Goal: Task Accomplishment & Management: Manage account settings

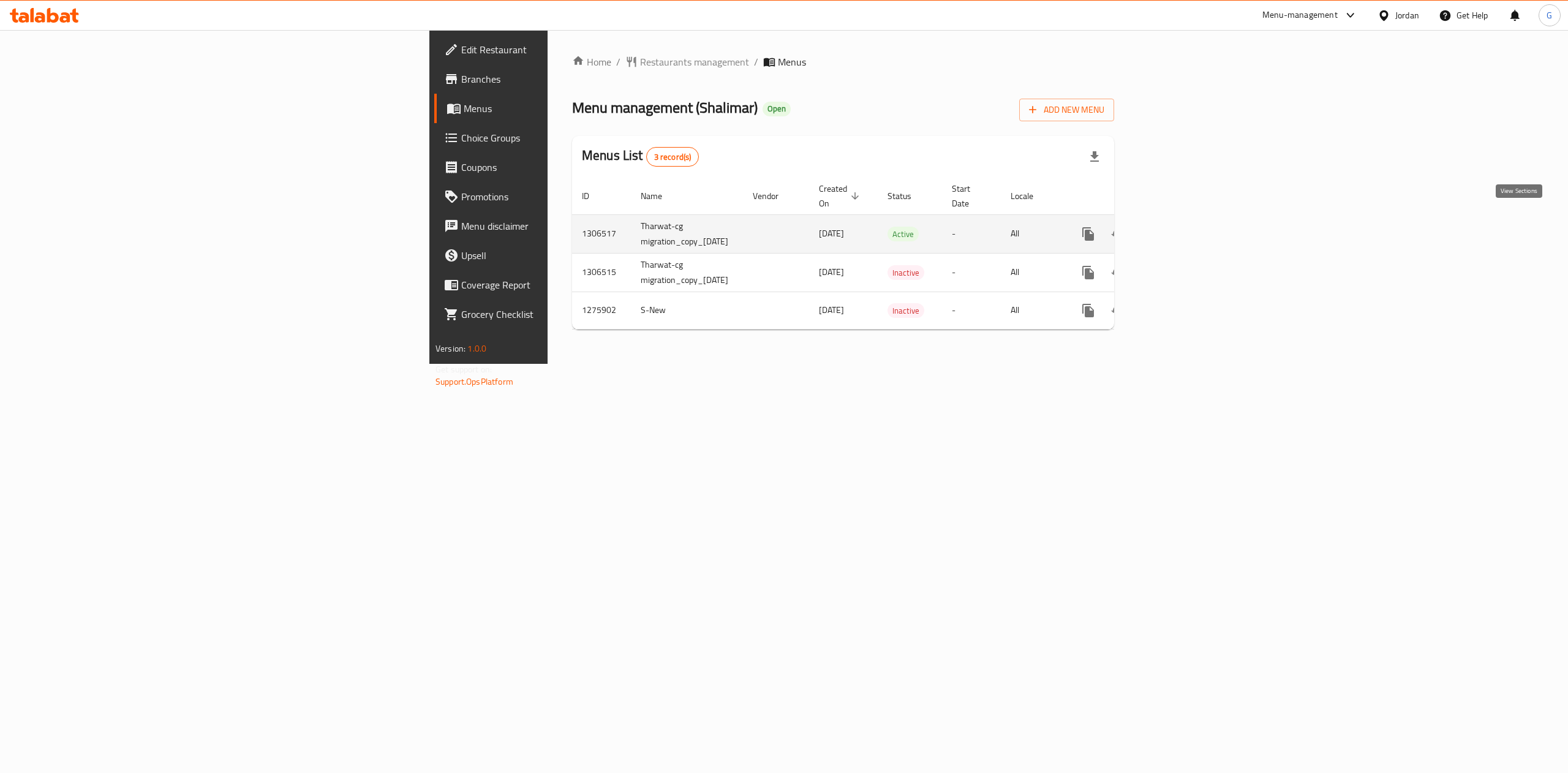
click at [1184, 227] on icon "enhanced table" at bounding box center [1176, 234] width 15 height 15
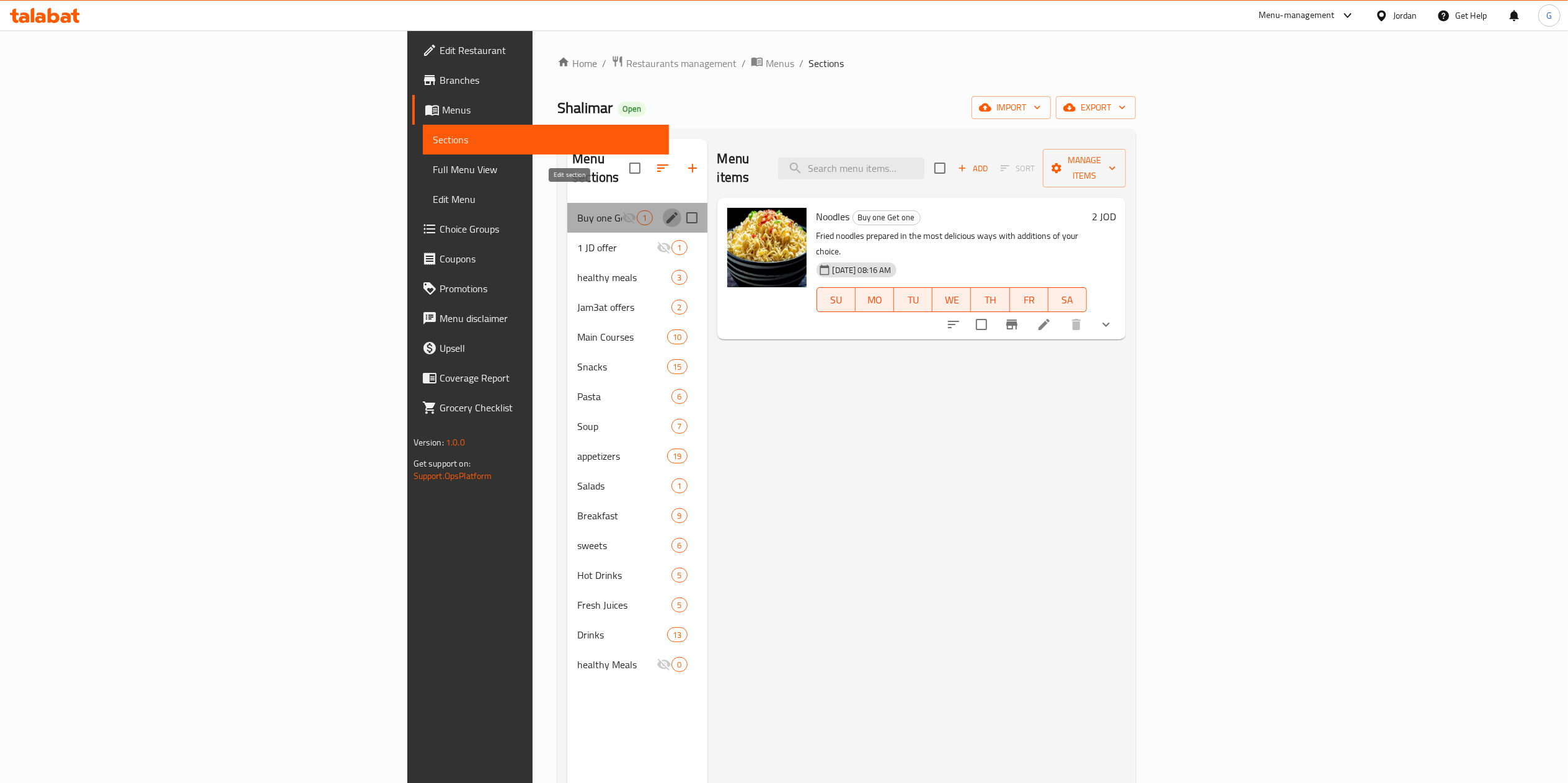
click at [665, 210] on icon "edit" at bounding box center [672, 217] width 15 height 15
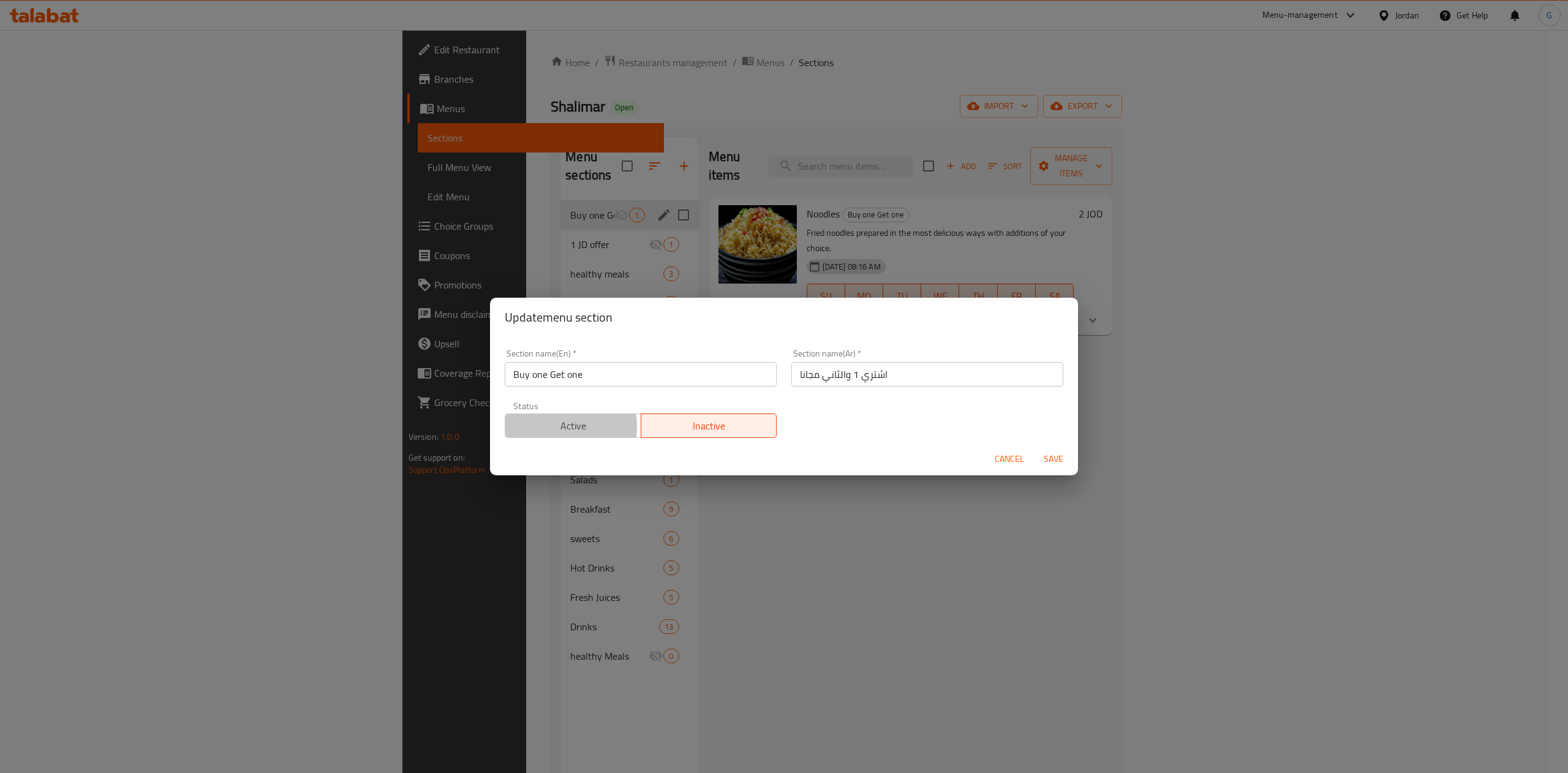
click at [549, 427] on span "Active" at bounding box center [574, 425] width 126 height 18
click at [1064, 462] on span "Save" at bounding box center [1053, 458] width 29 height 15
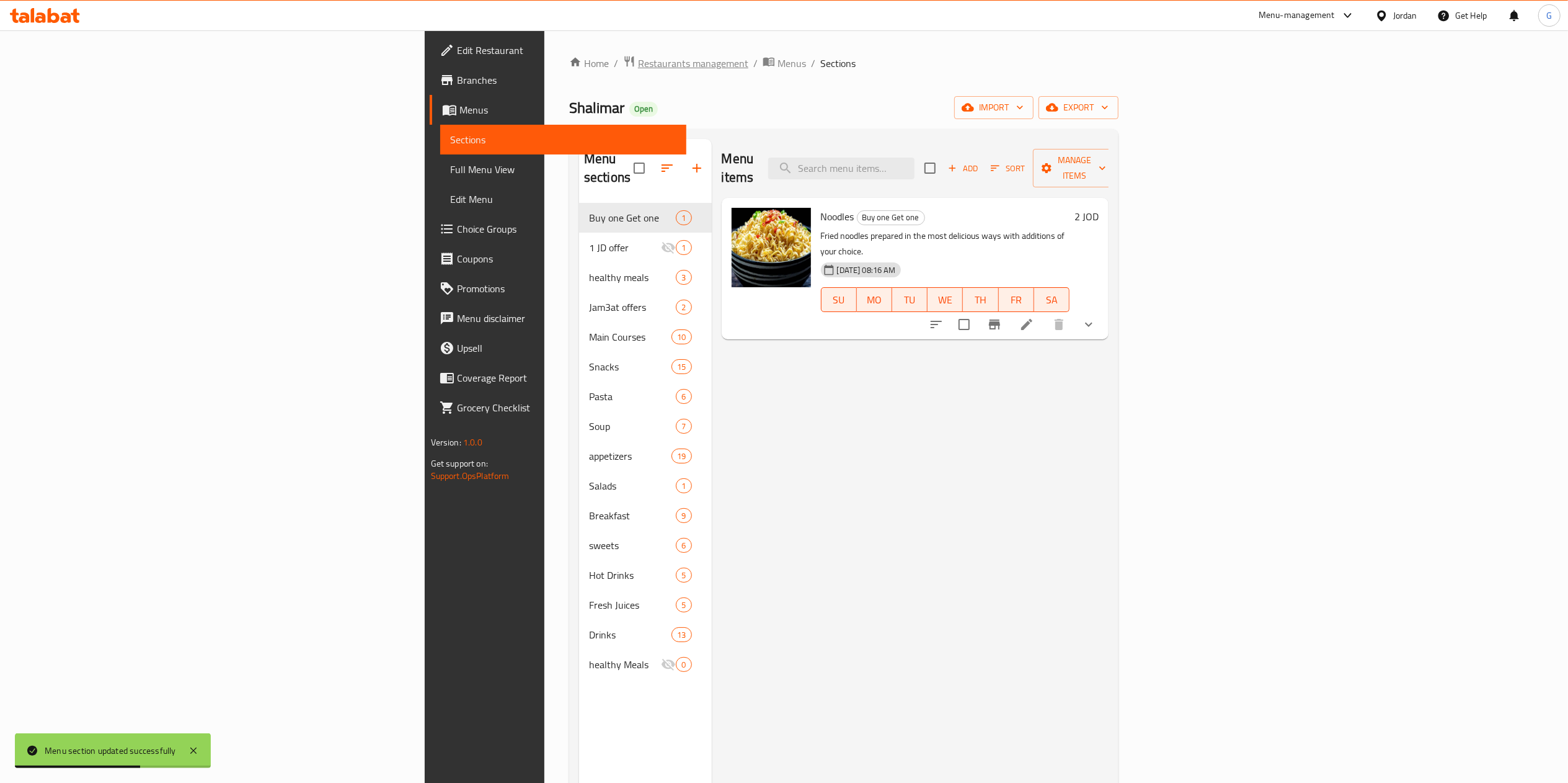
click at [638, 63] on span "Restaurants management" at bounding box center [693, 63] width 111 height 15
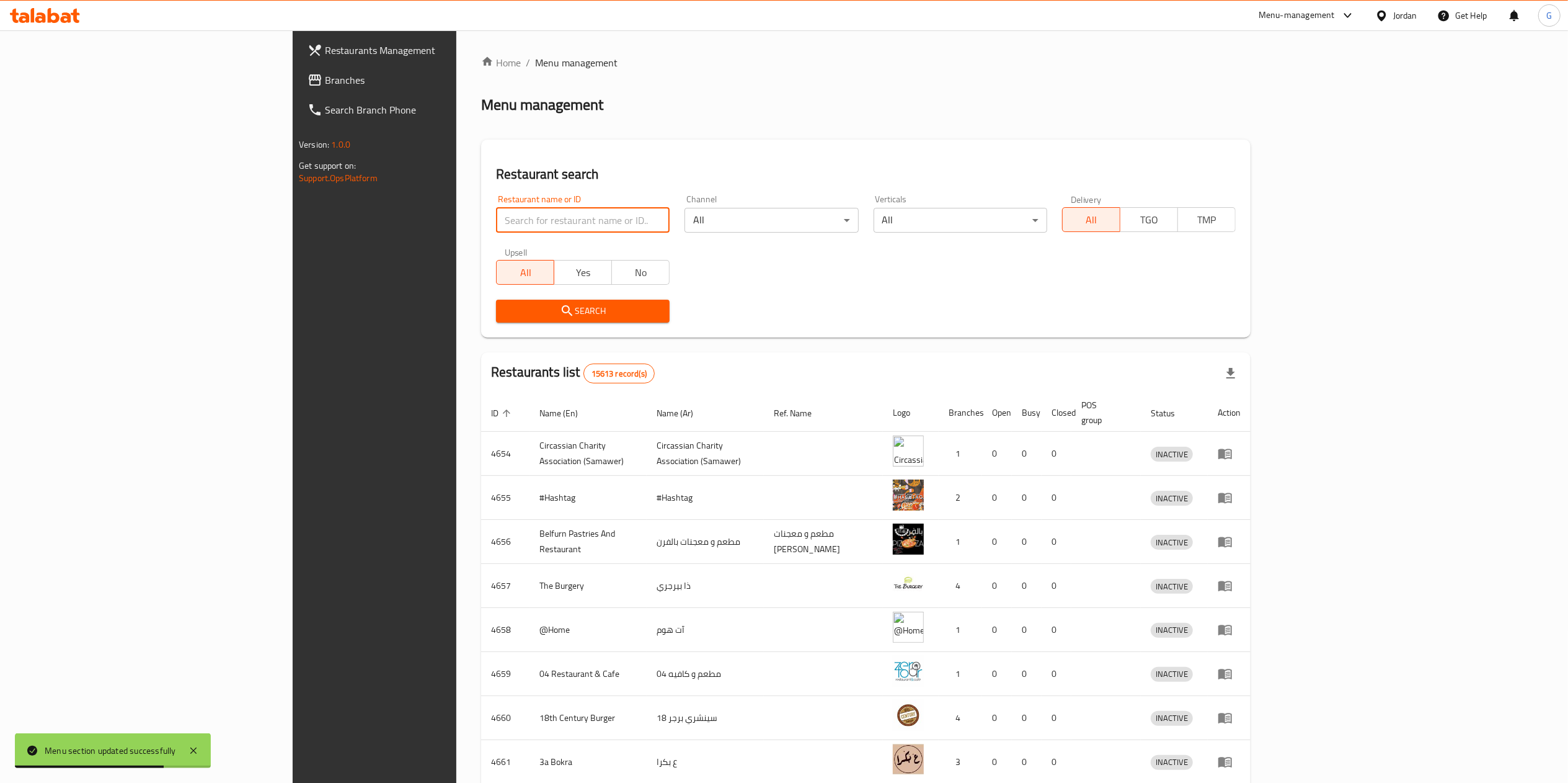
click at [496, 218] on input "search" at bounding box center [583, 220] width 174 height 25
type input "green apple"
click button "Search" at bounding box center [583, 311] width 174 height 23
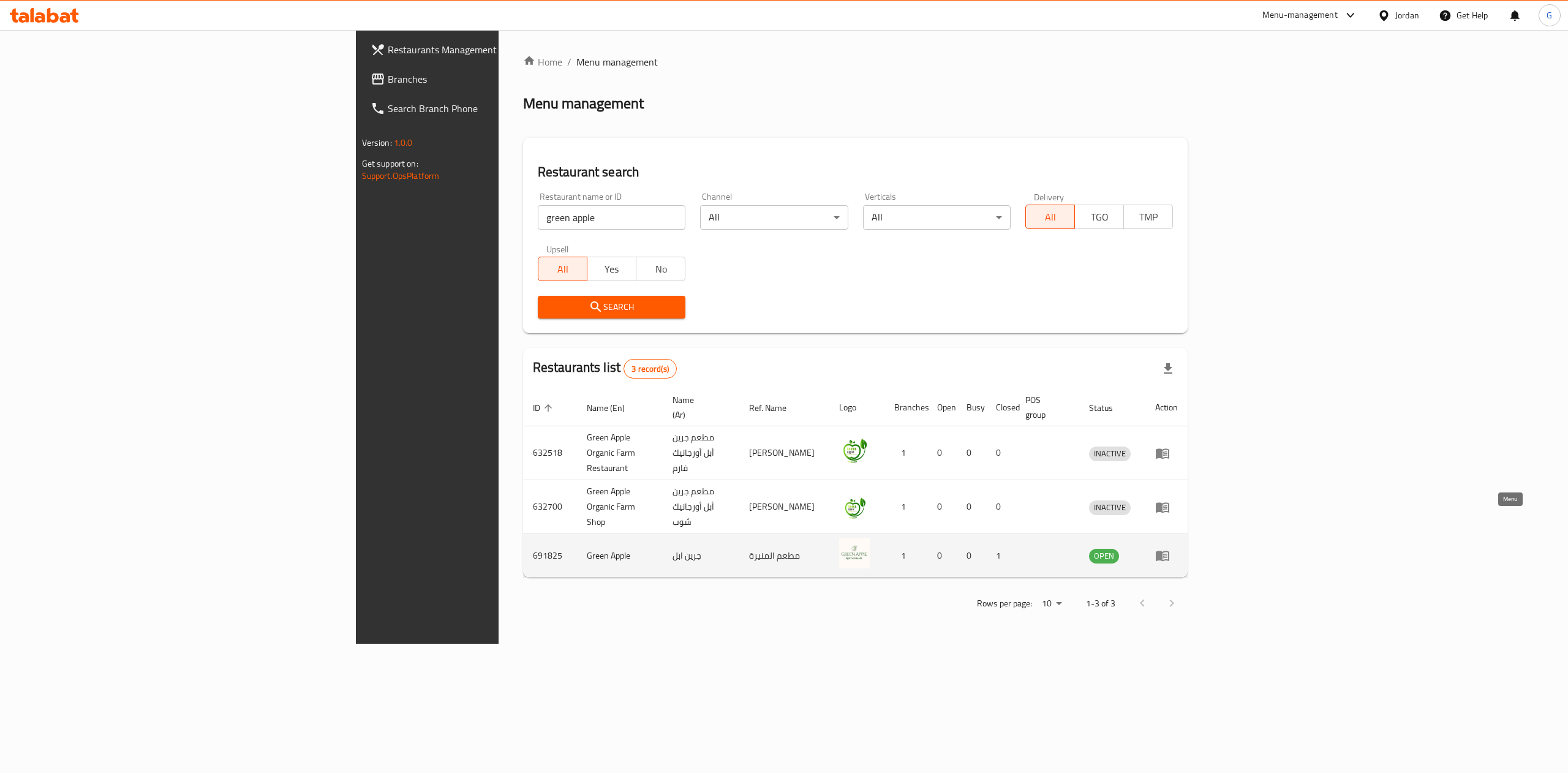
click at [1170, 548] on icon "enhanced table" at bounding box center [1162, 555] width 15 height 15
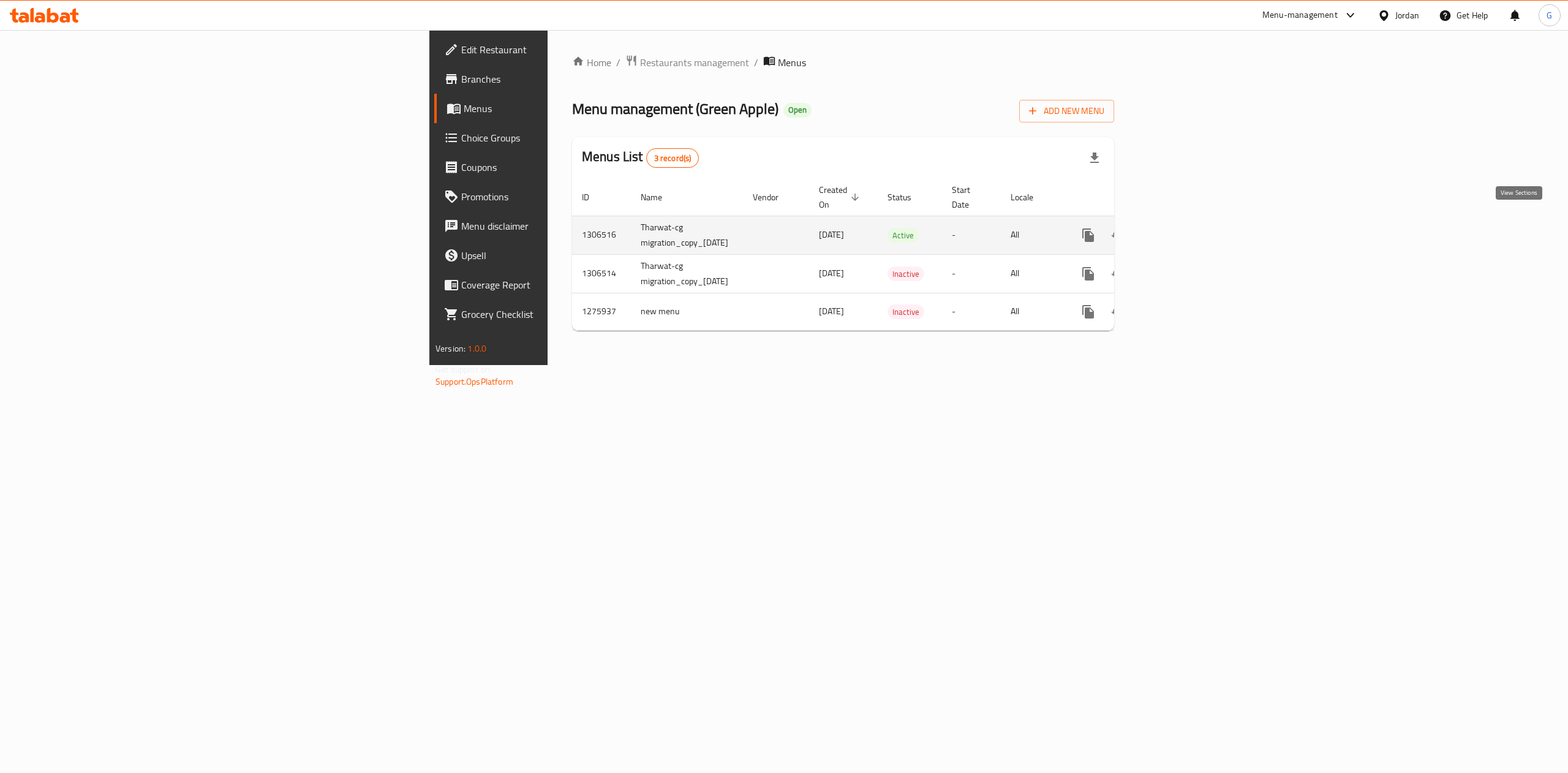
click at [1191, 220] on link "enhanced table" at bounding box center [1176, 234] width 29 height 29
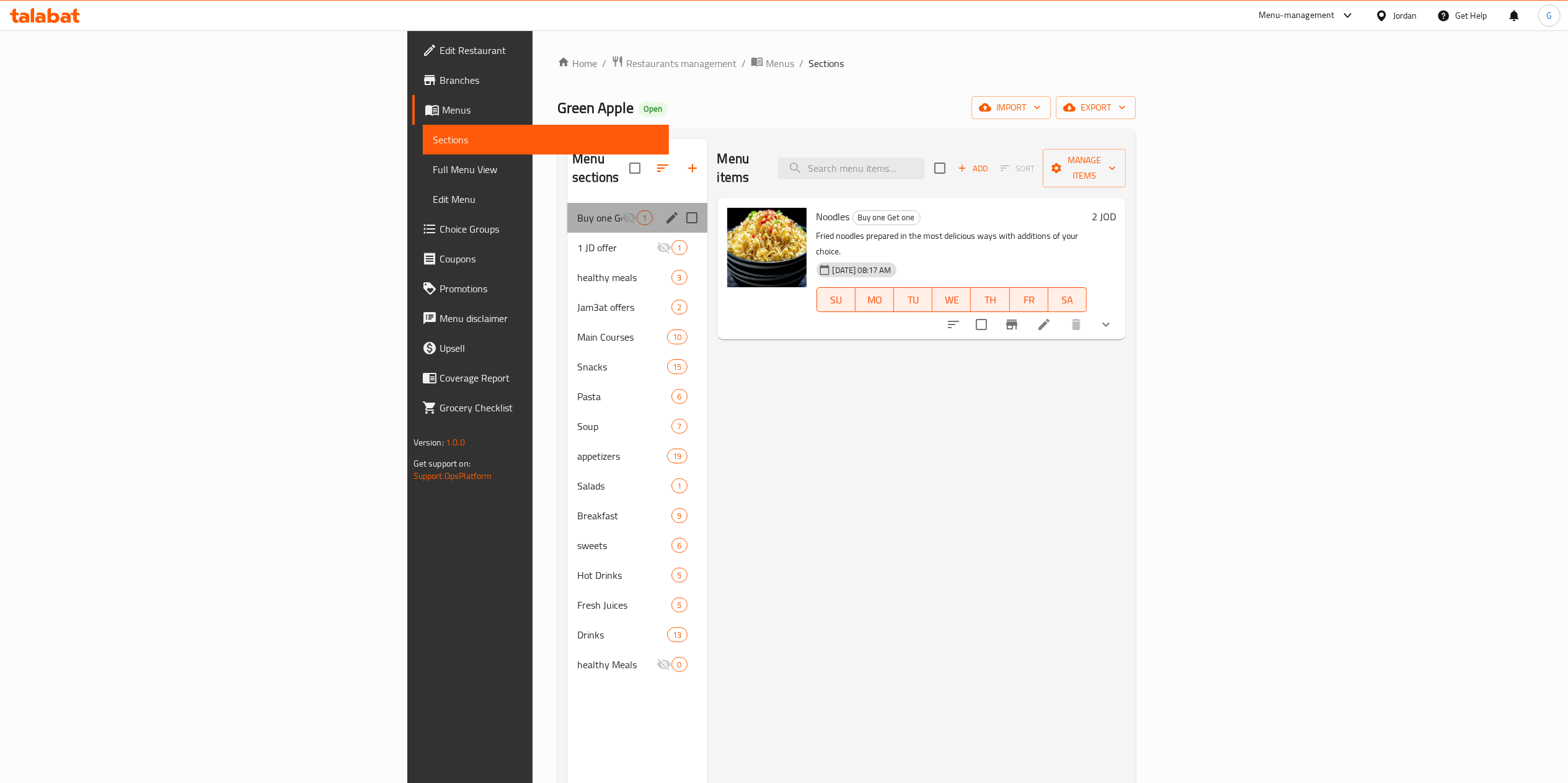
click at [567, 203] on div "Buy one Get one 1" at bounding box center [636, 217] width 139 height 29
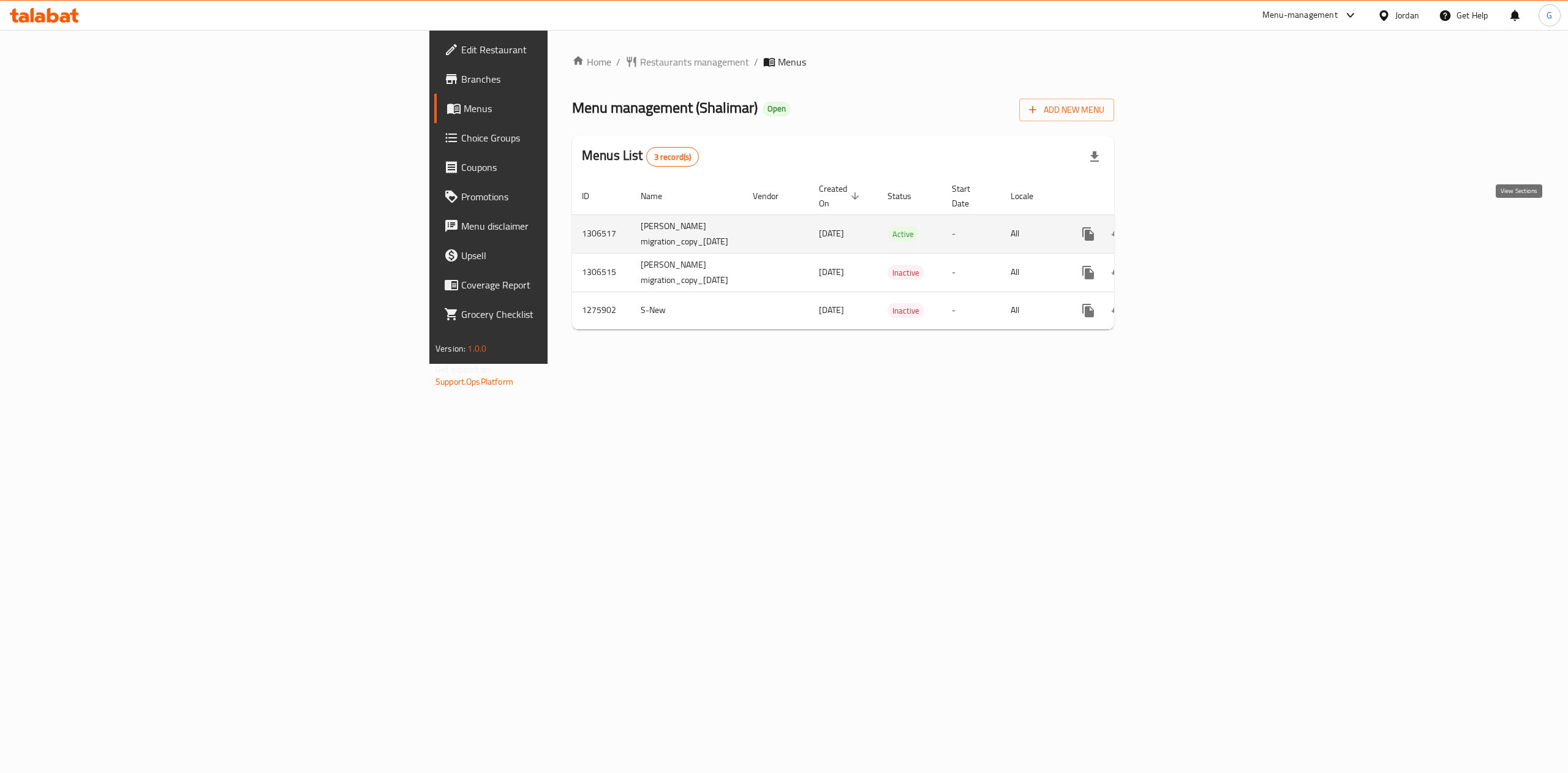
click at [1182, 228] on icon "enhanced table" at bounding box center [1177, 234] width 11 height 11
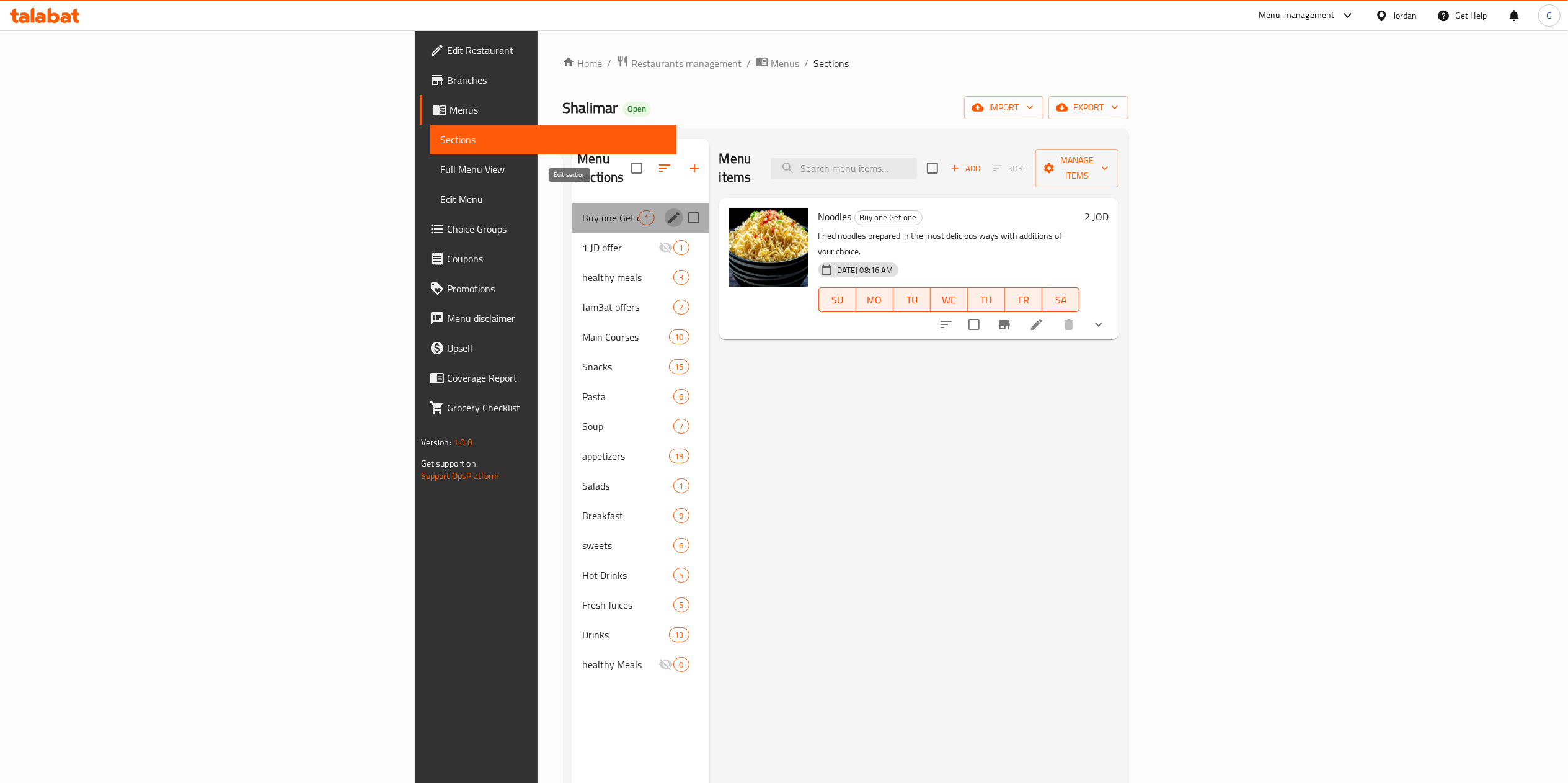
click at [667, 210] on icon "edit" at bounding box center [674, 217] width 15 height 15
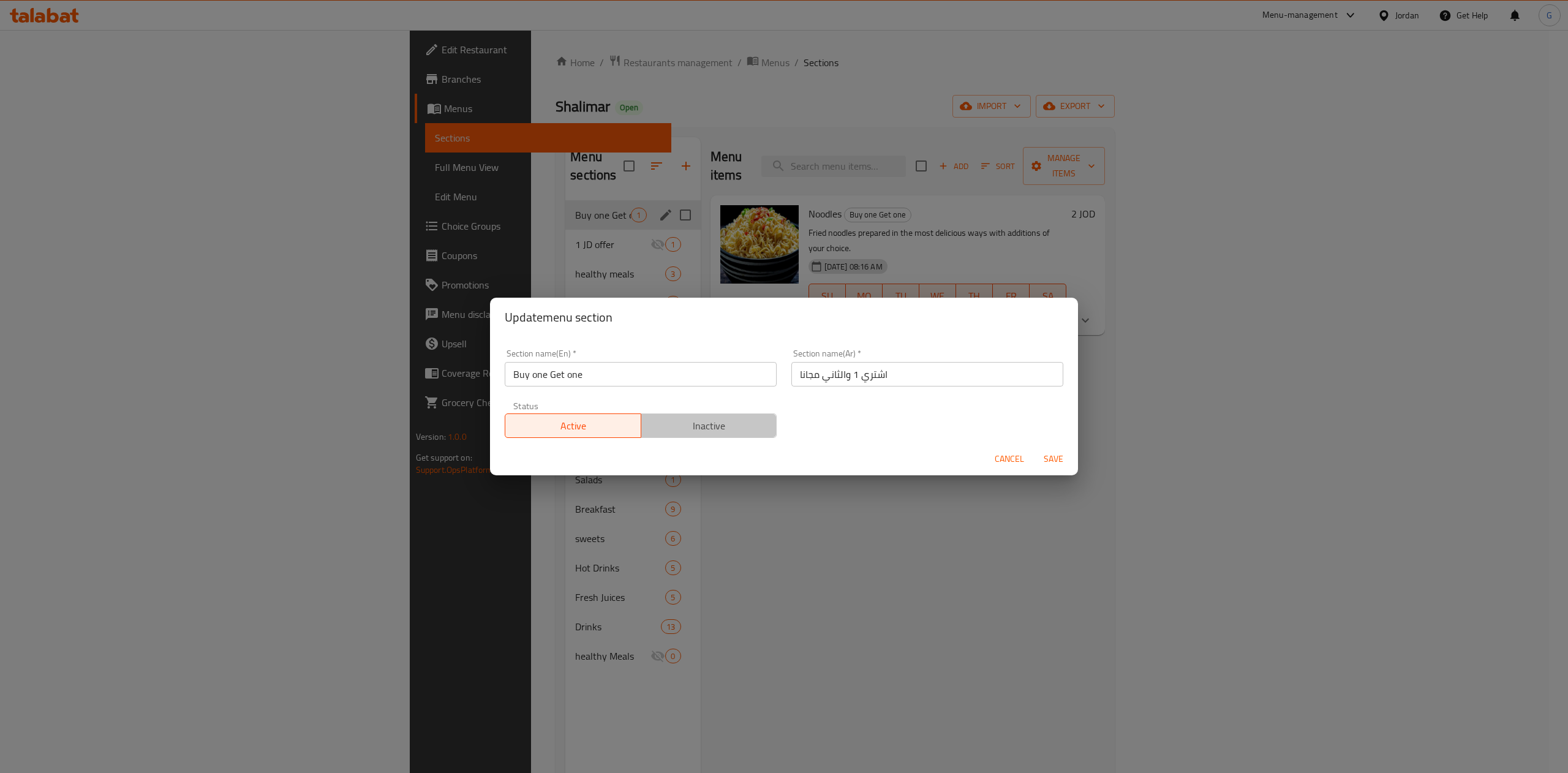
click at [712, 433] on span "Inactive" at bounding box center [709, 425] width 126 height 18
click at [1057, 464] on span "Save" at bounding box center [1053, 458] width 29 height 15
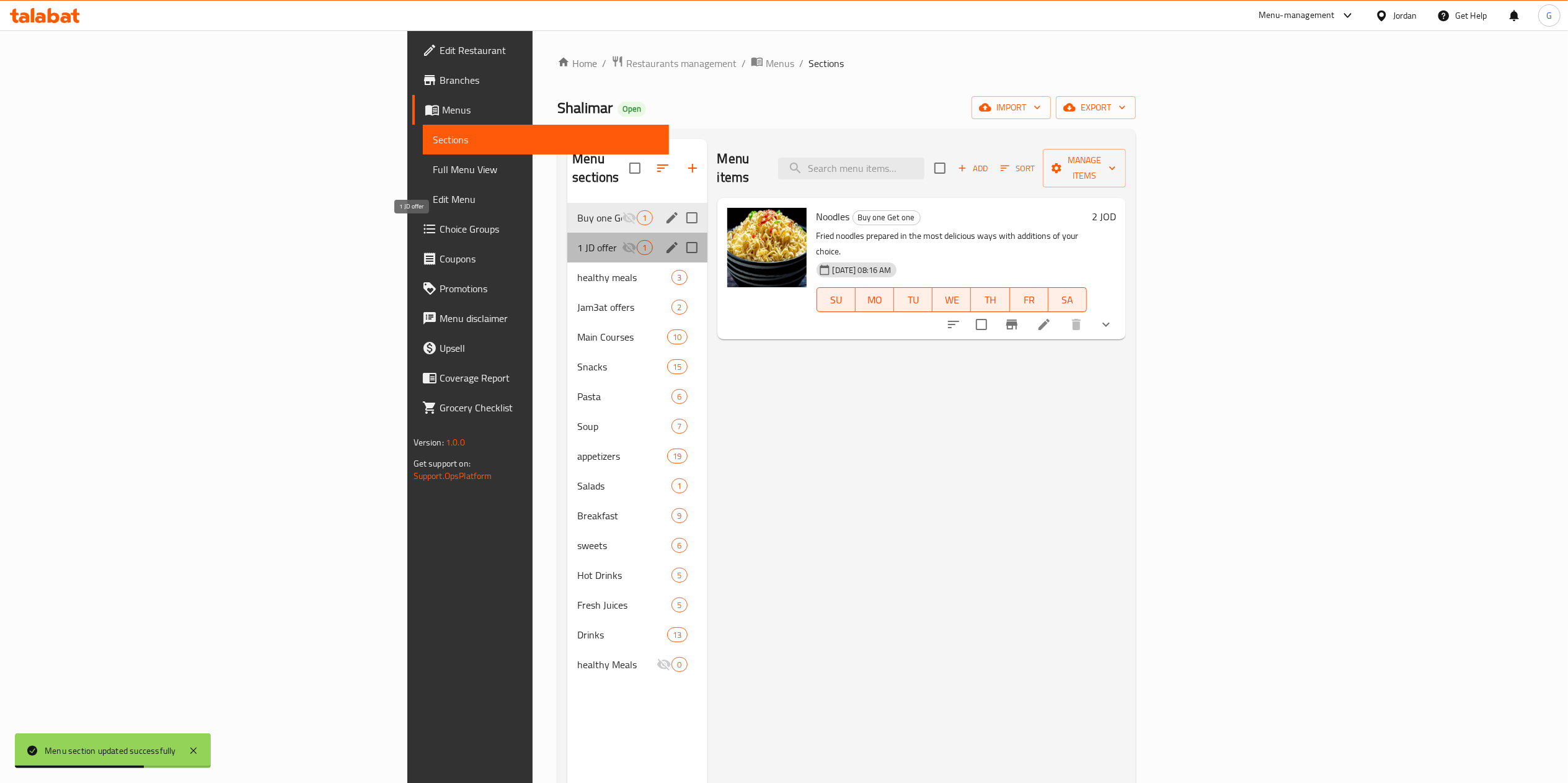
click at [577, 240] on span "1 JD offer" at bounding box center [600, 247] width 45 height 15
click at [667, 242] on icon "edit" at bounding box center [672, 248] width 11 height 11
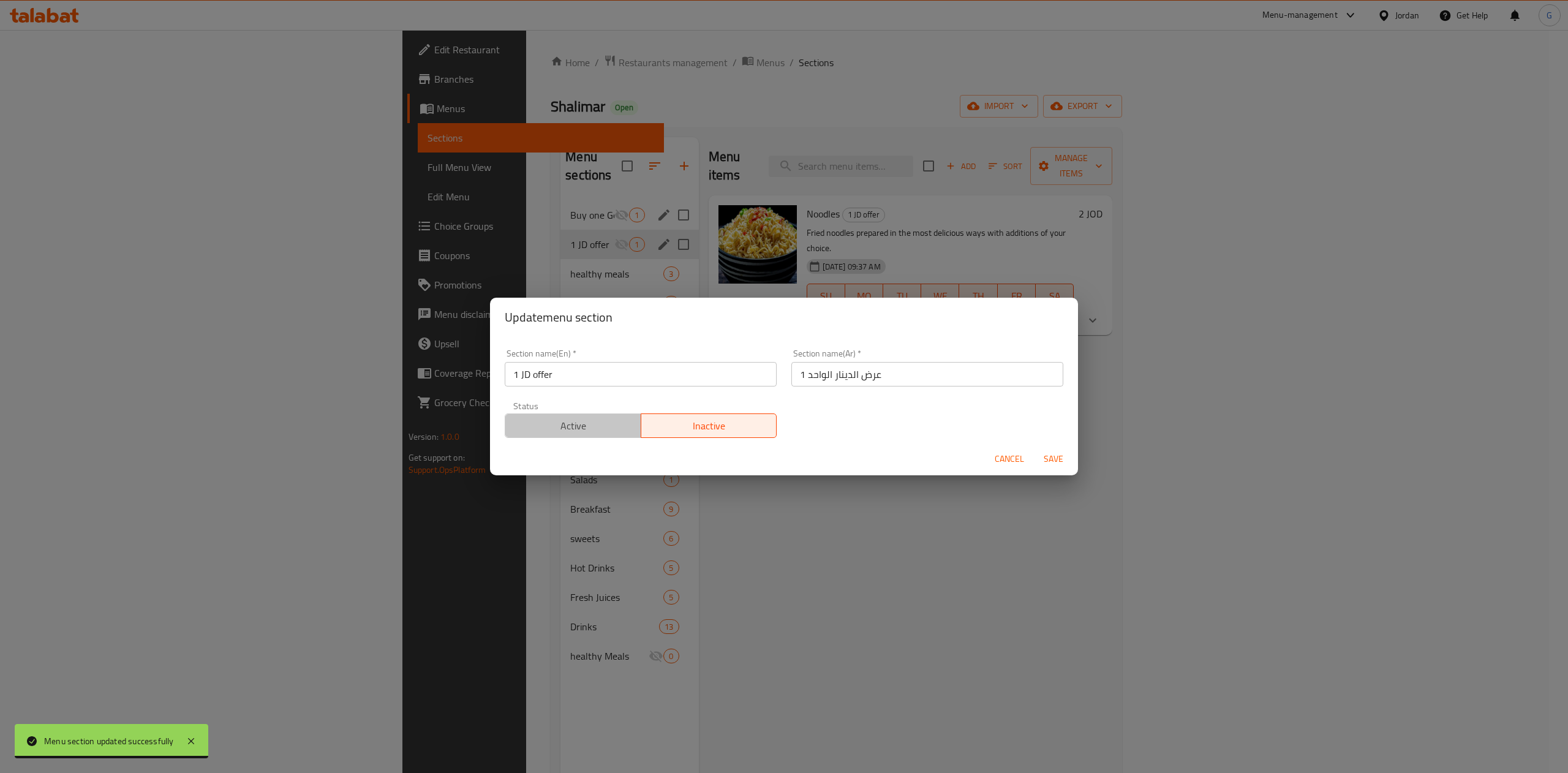
click at [582, 436] on button "Active" at bounding box center [574, 425] width 137 height 24
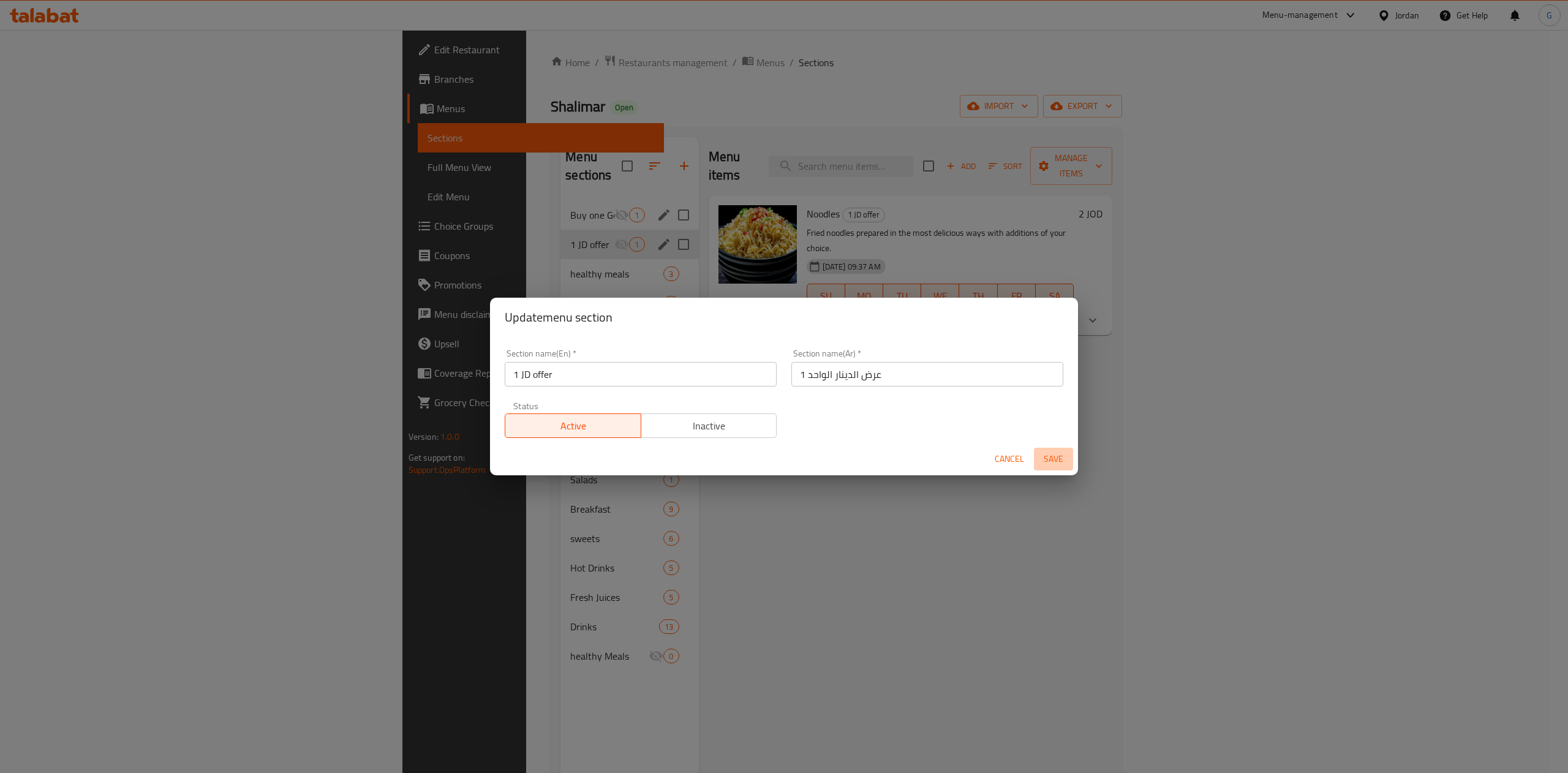
click at [1053, 463] on span "Save" at bounding box center [1053, 458] width 29 height 15
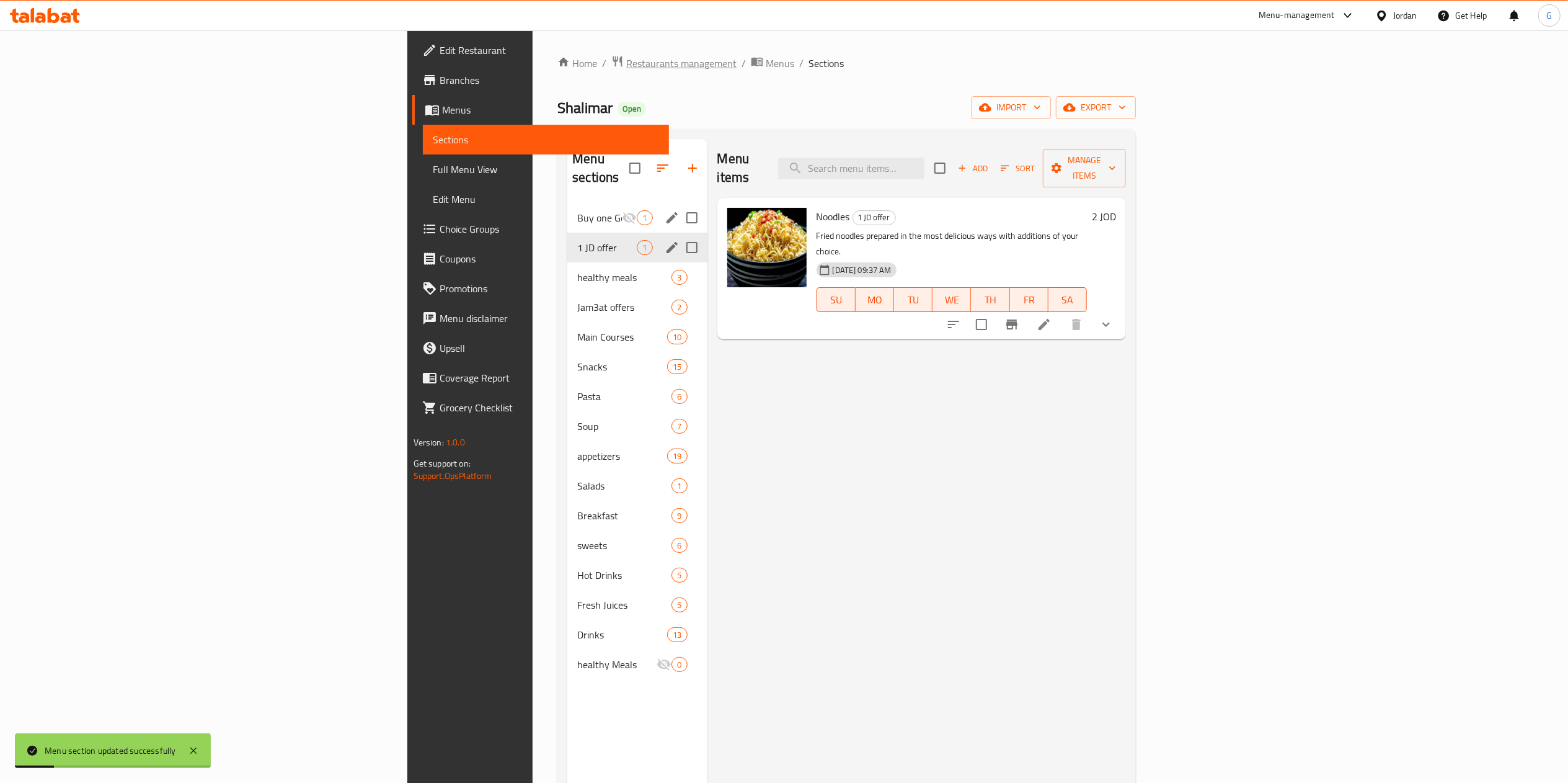
click at [626, 65] on span "Restaurants management" at bounding box center [681, 63] width 111 height 15
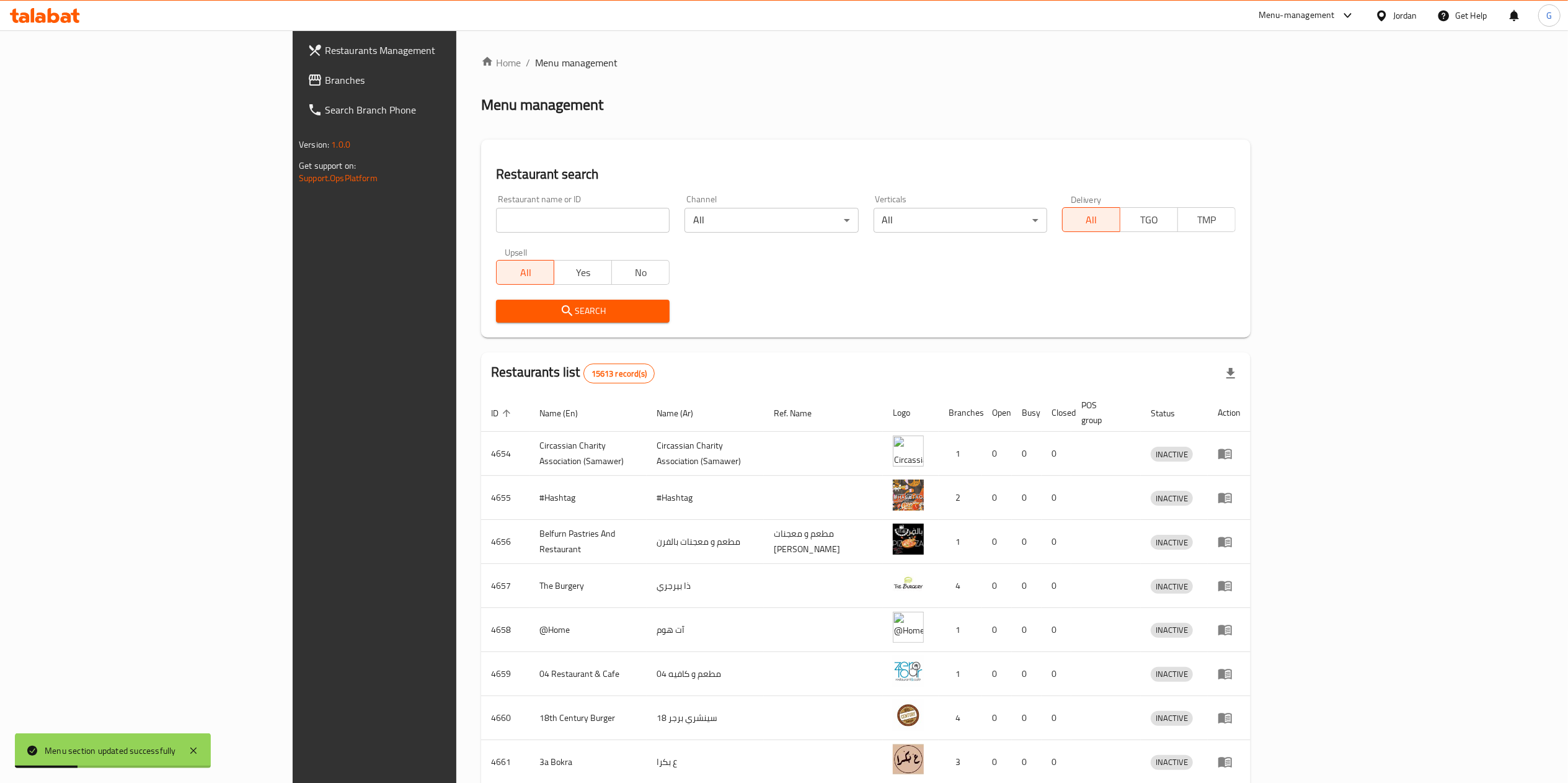
click at [514, 221] on input "search" at bounding box center [583, 220] width 174 height 25
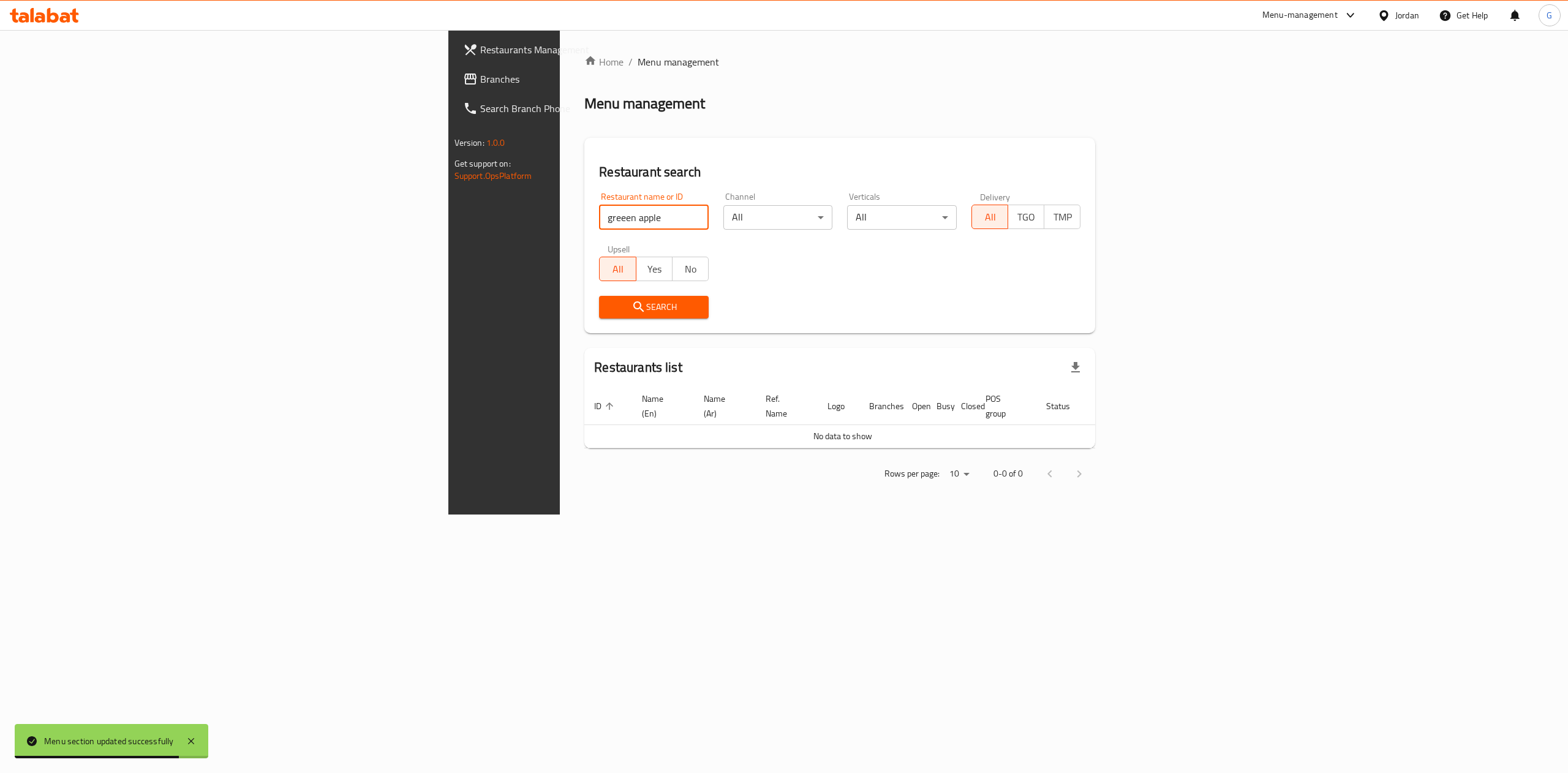
click at [599, 219] on input "greeen apple" at bounding box center [653, 217] width 109 height 24
type input "green apple"
click button "Search" at bounding box center [653, 307] width 109 height 23
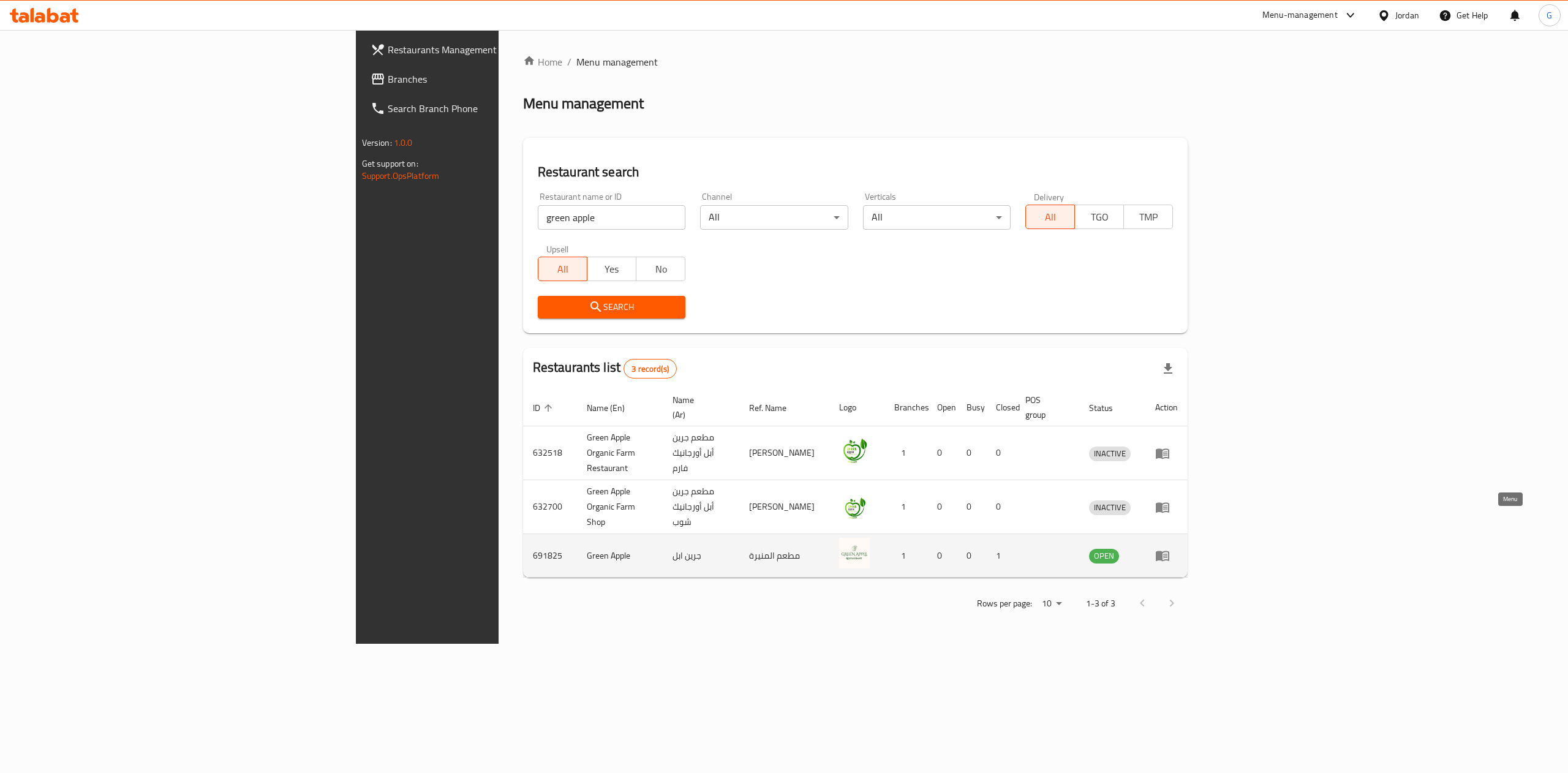
click at [1169, 551] on icon "enhanced table" at bounding box center [1162, 556] width 13 height 10
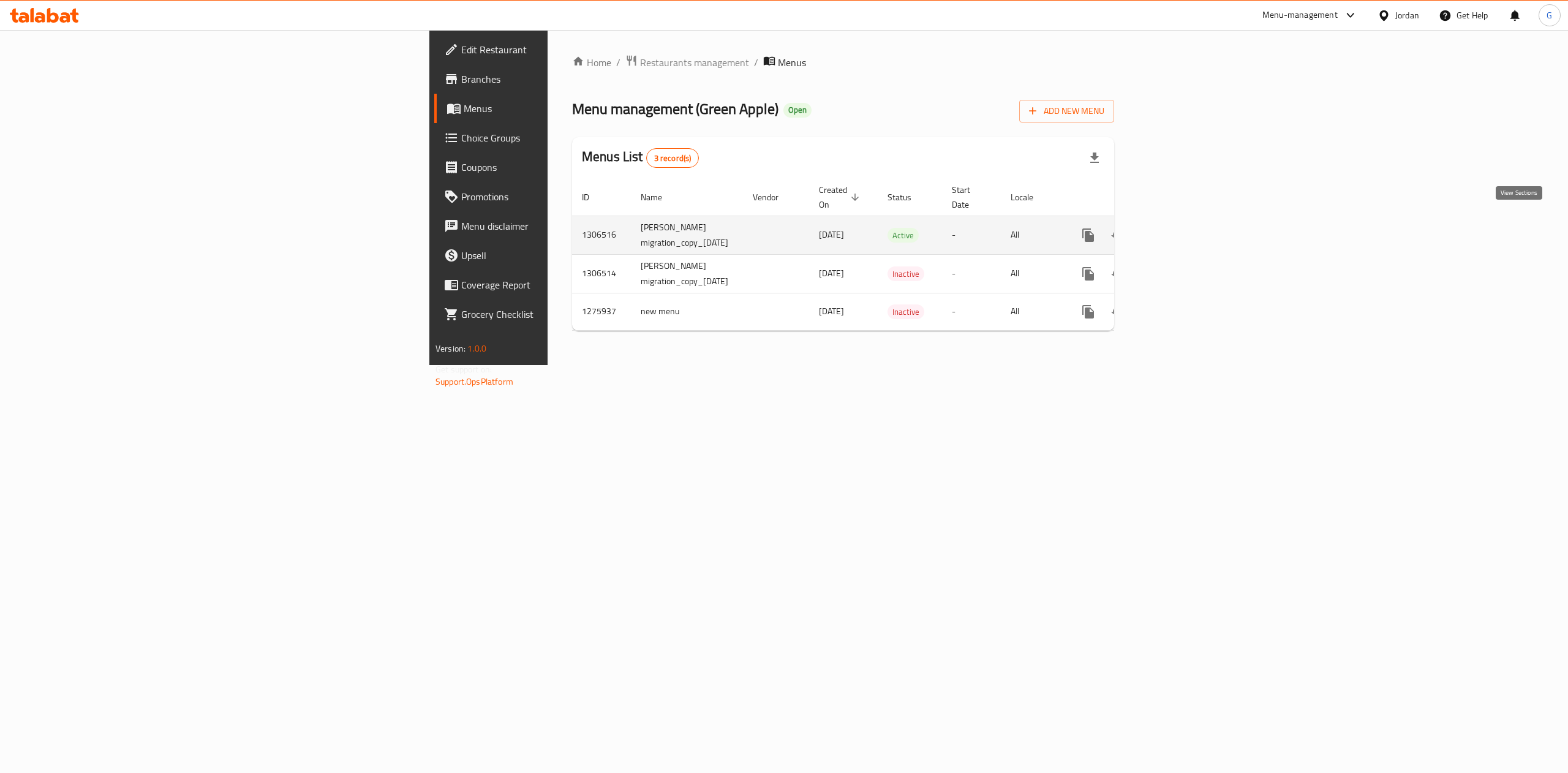
click at [1191, 220] on link "enhanced table" at bounding box center [1176, 234] width 29 height 29
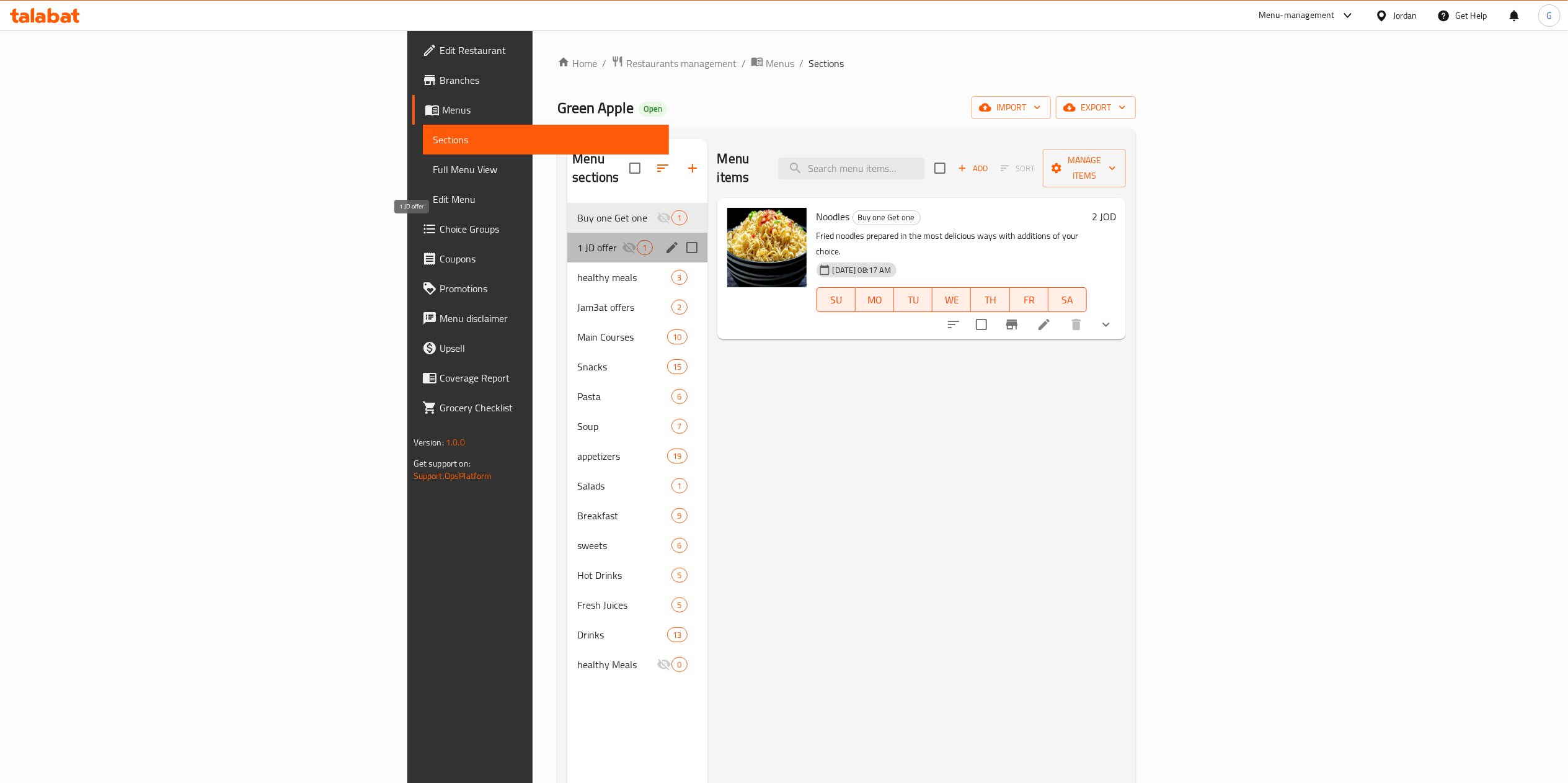
click at [577, 240] on span "1 JD offer" at bounding box center [600, 247] width 45 height 15
click at [665, 240] on icon "edit" at bounding box center [672, 247] width 15 height 15
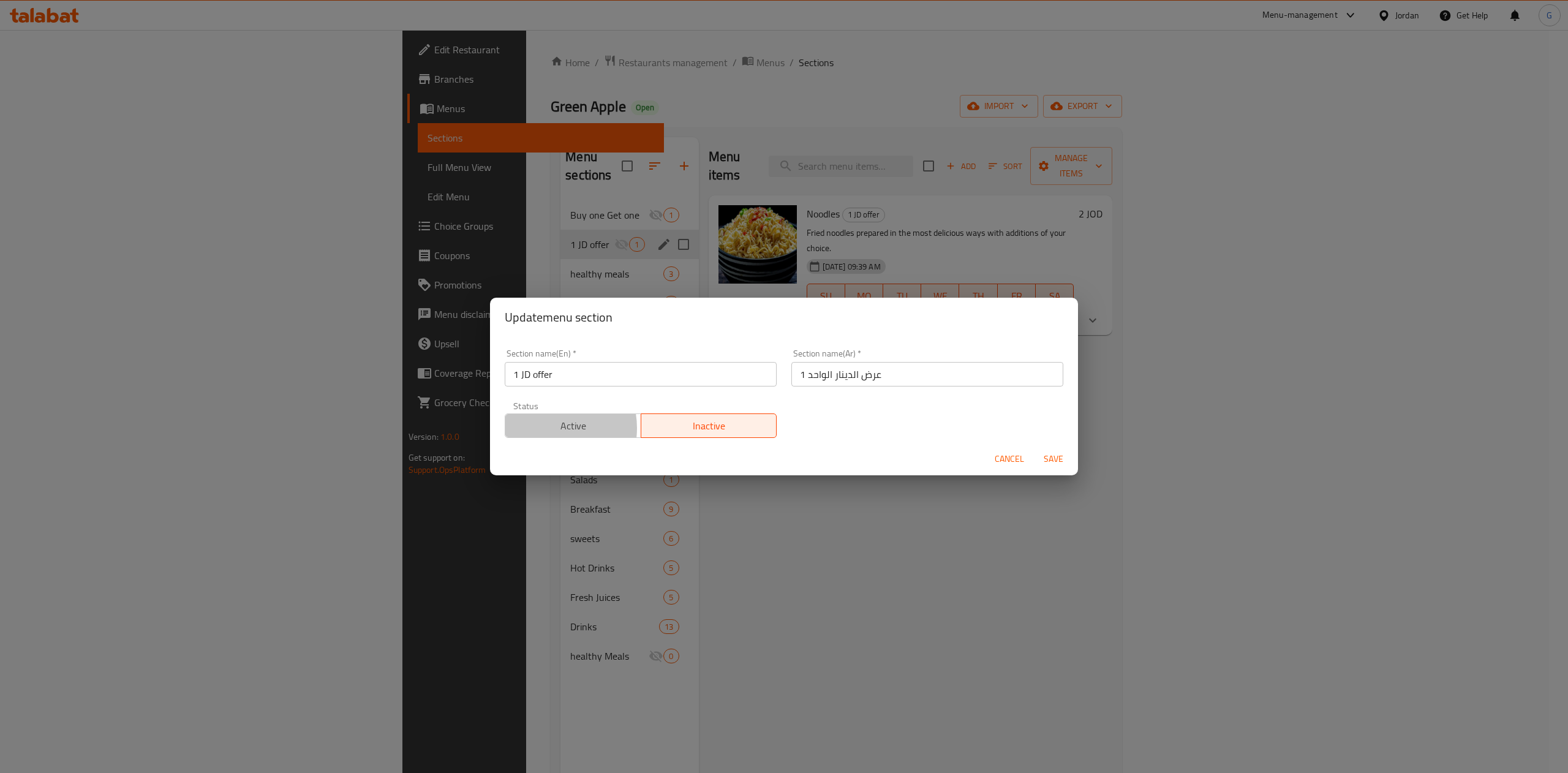
click at [545, 429] on span "Active" at bounding box center [574, 425] width 126 height 18
click at [1064, 469] on button "Save" at bounding box center [1053, 458] width 39 height 23
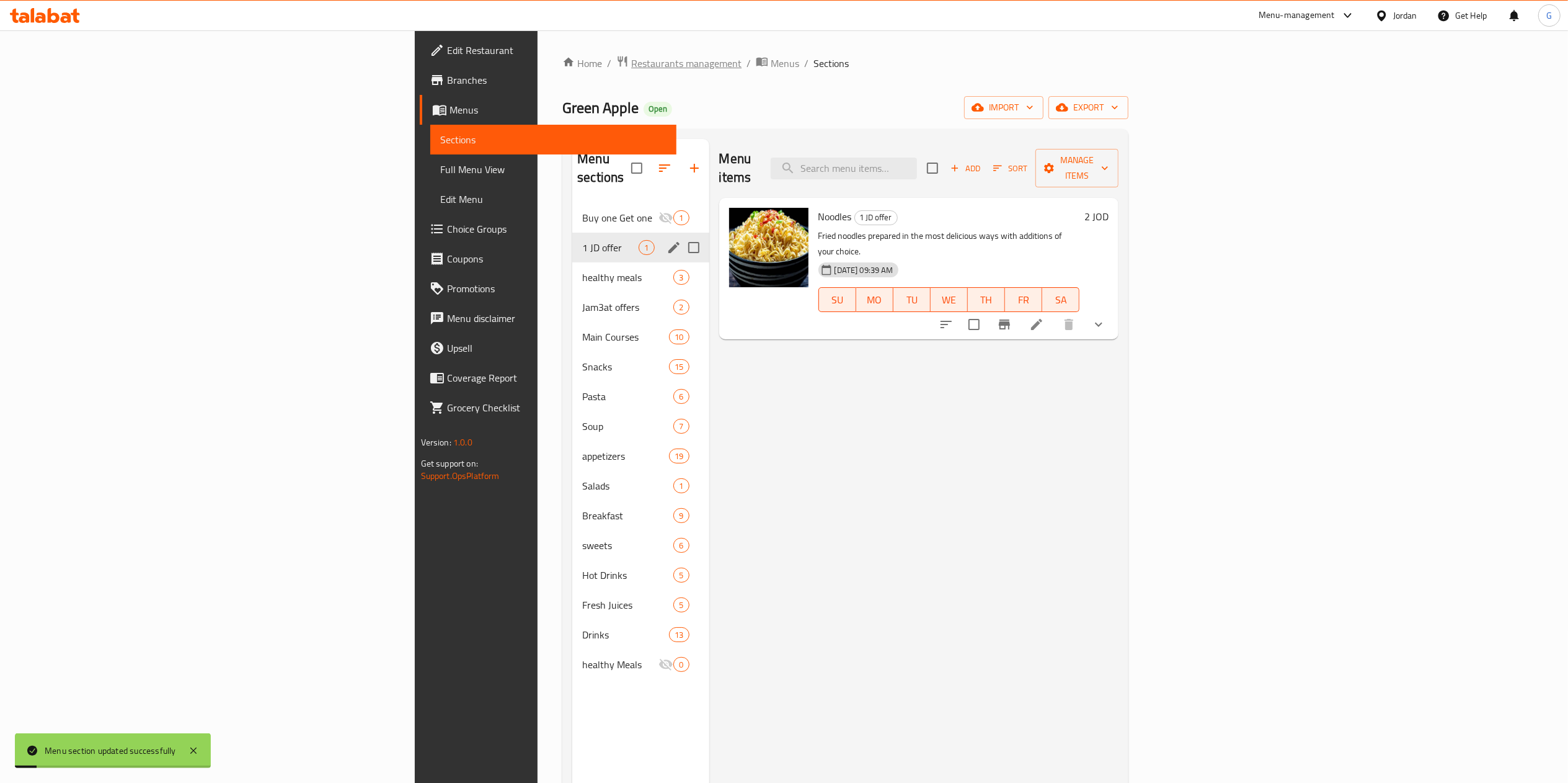
click at [632, 63] on span "Restaurants management" at bounding box center [686, 63] width 111 height 15
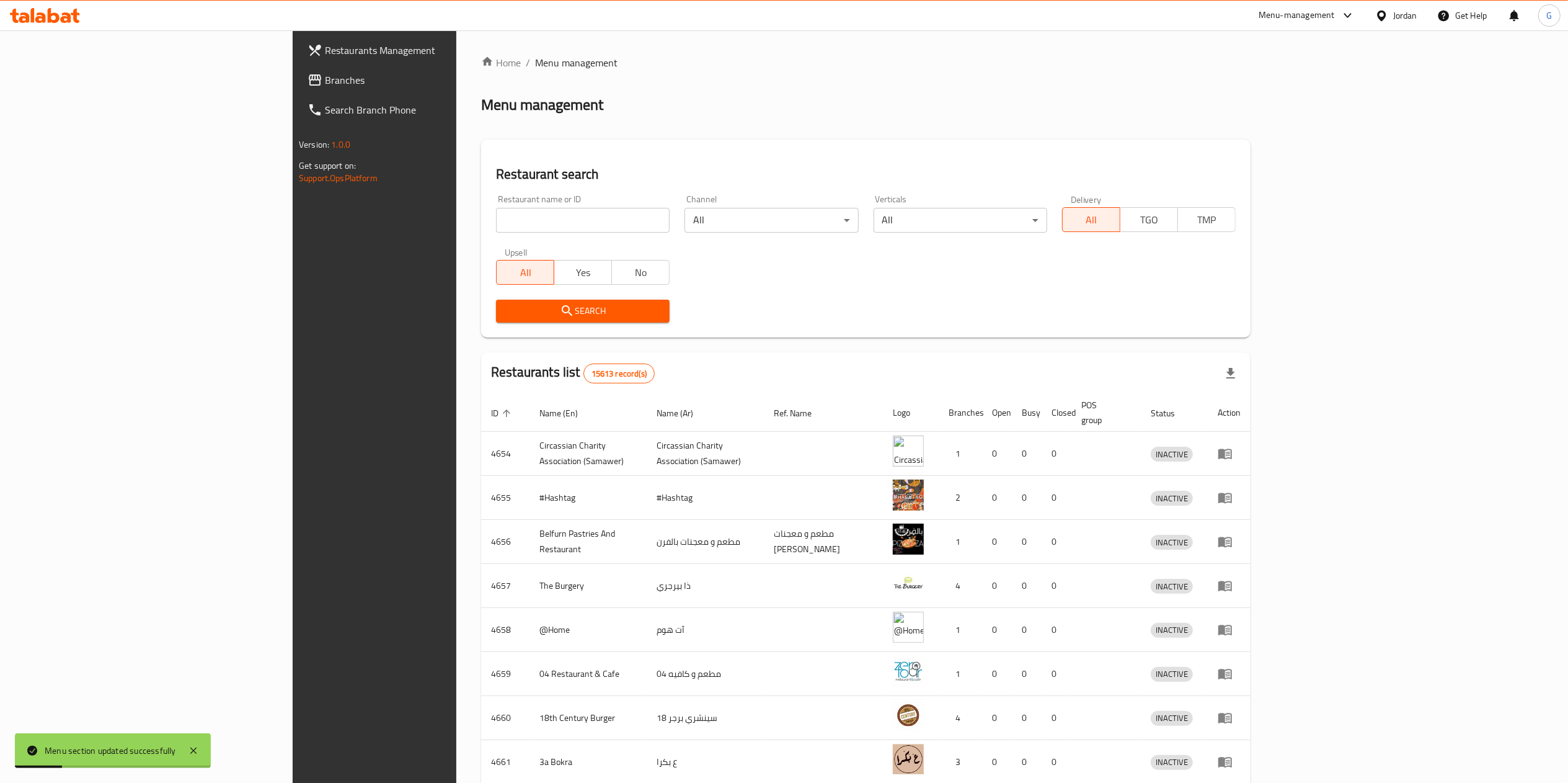
click at [496, 230] on input "search" at bounding box center [583, 220] width 174 height 25
type input "munira"
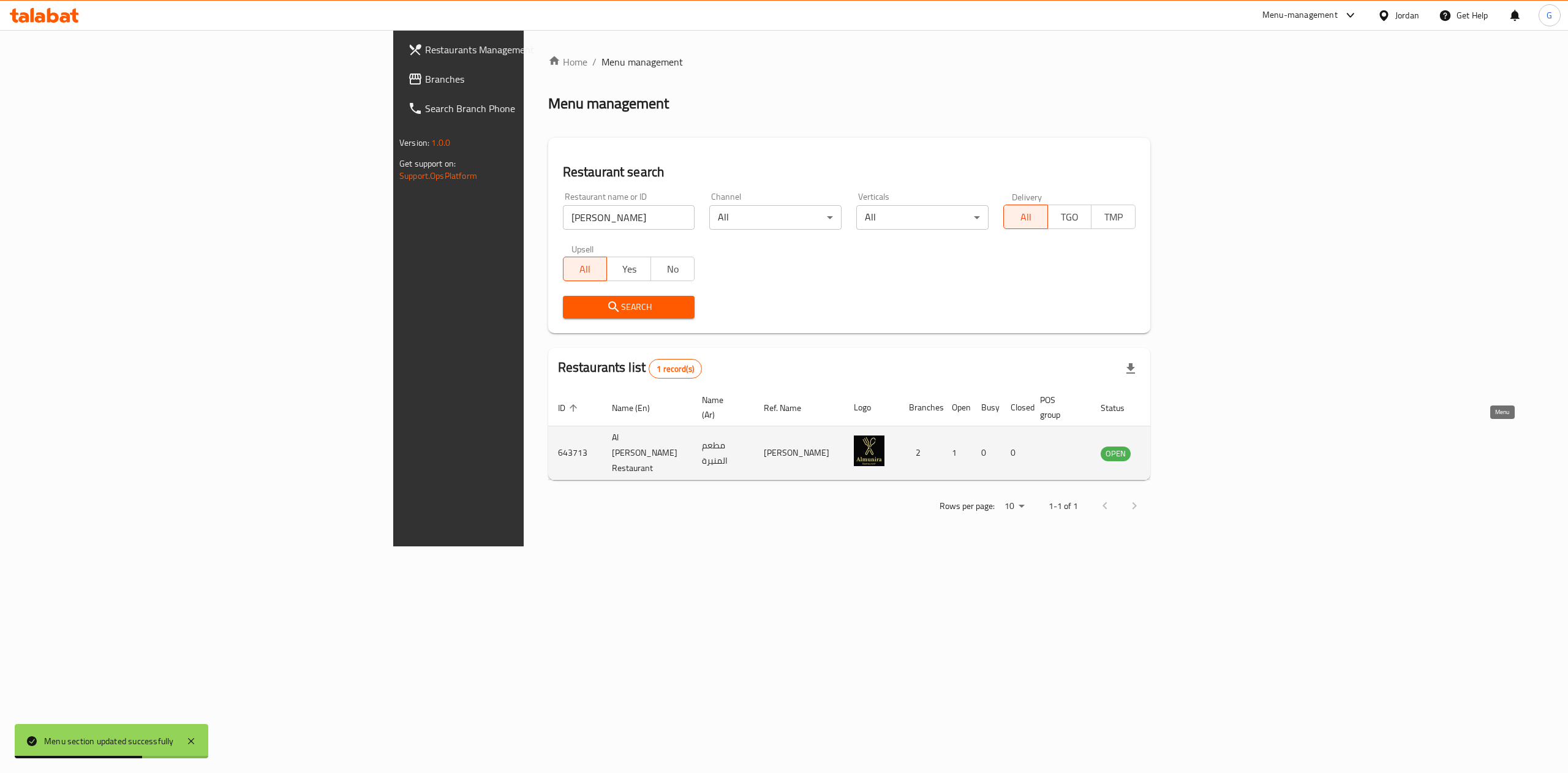
click at [1180, 446] on icon "enhanced table" at bounding box center [1172, 453] width 15 height 15
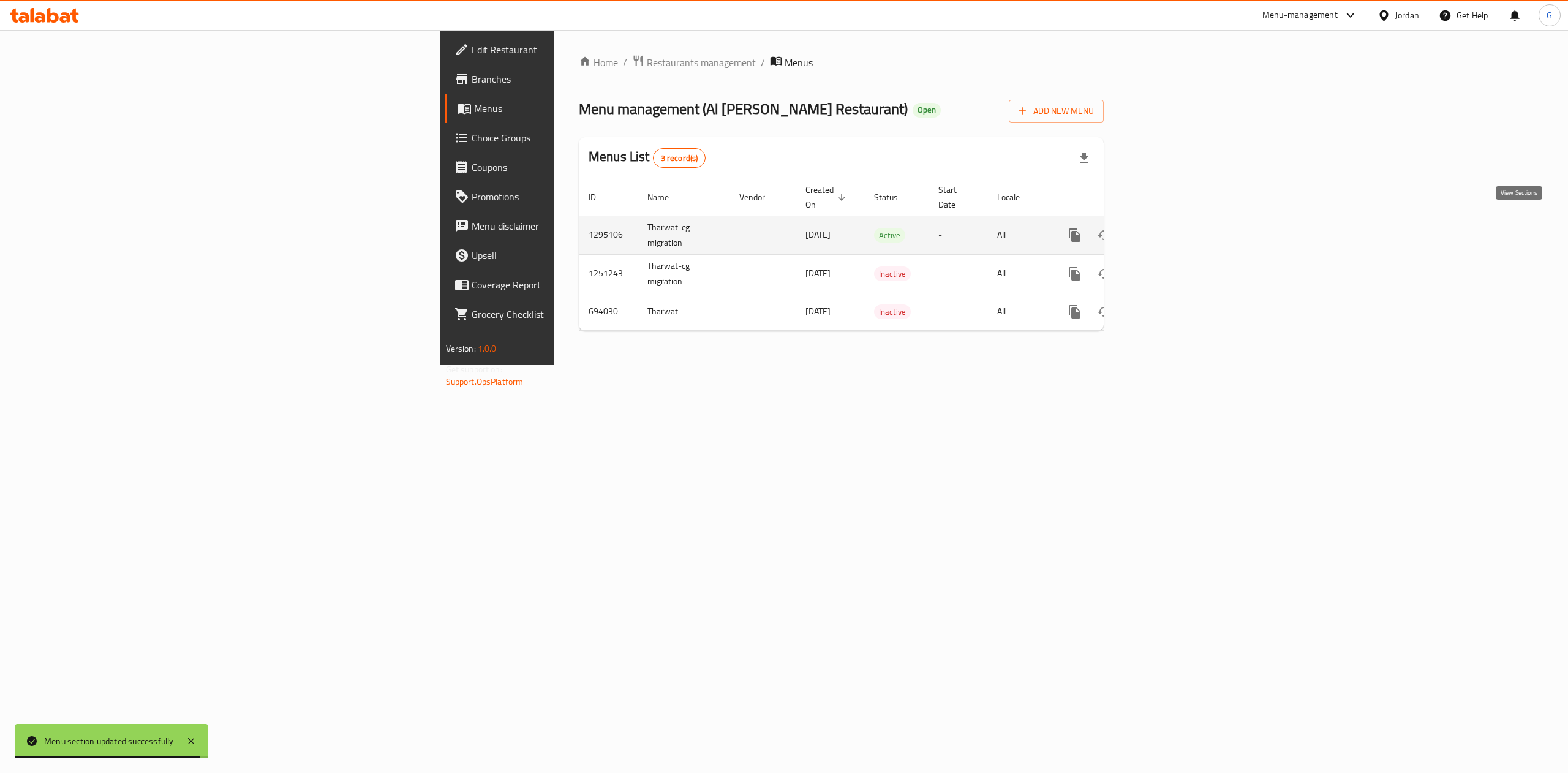
click at [1171, 228] on icon "enhanced table" at bounding box center [1163, 235] width 15 height 15
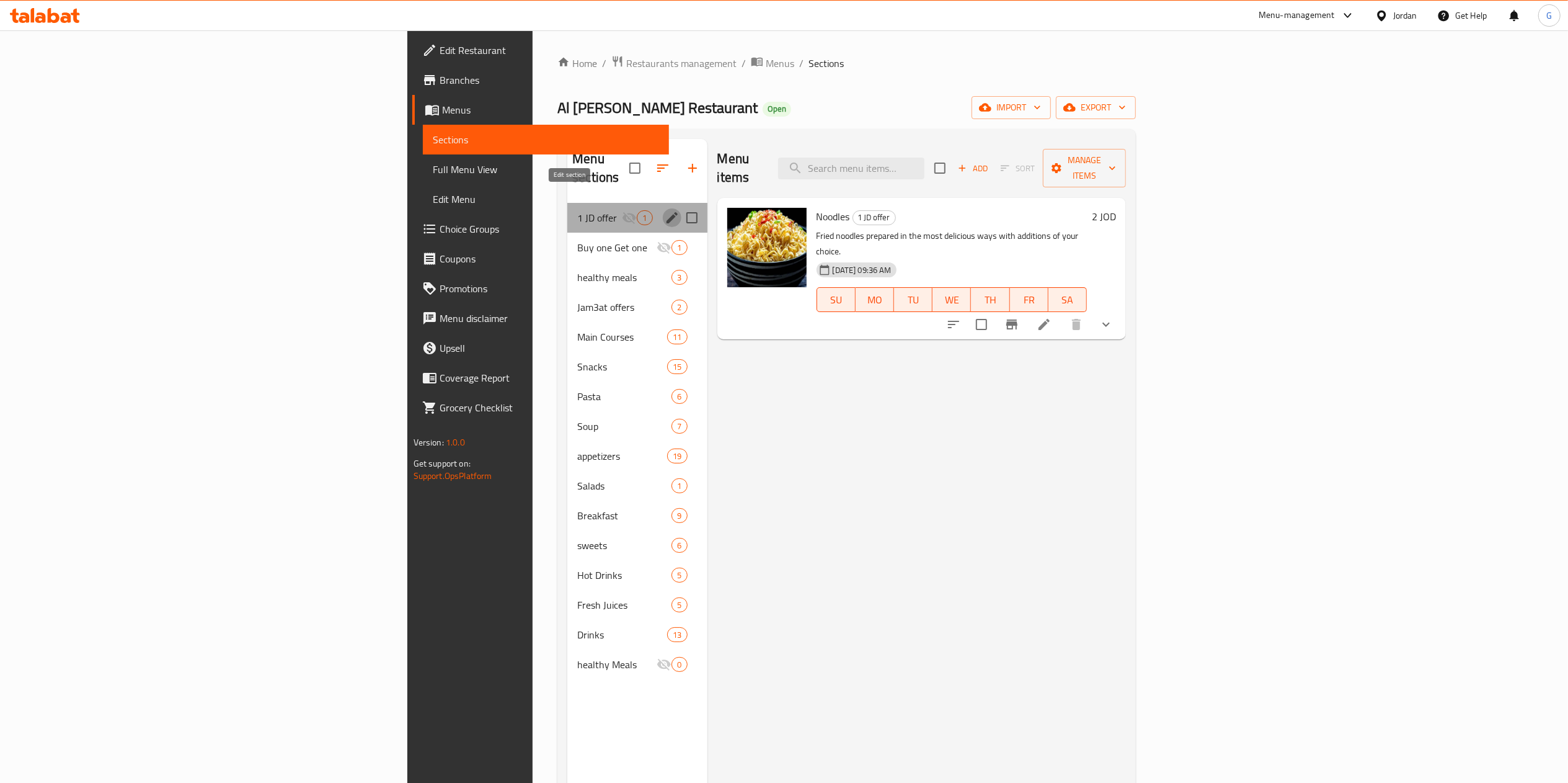
click at [665, 210] on icon "edit" at bounding box center [672, 217] width 15 height 15
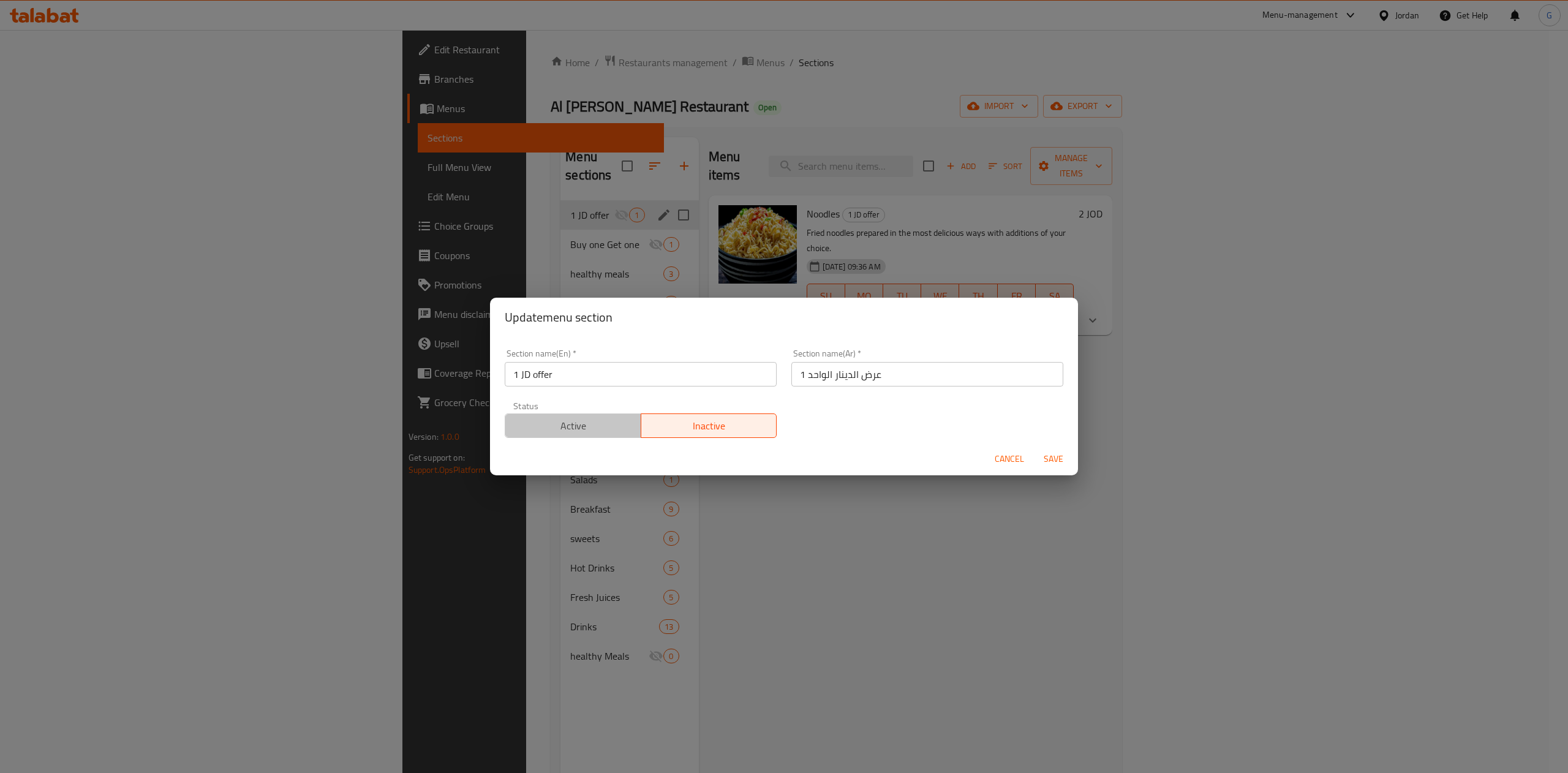
click at [603, 430] on span "Active" at bounding box center [574, 425] width 126 height 18
click at [1053, 457] on span "Save" at bounding box center [1053, 458] width 29 height 15
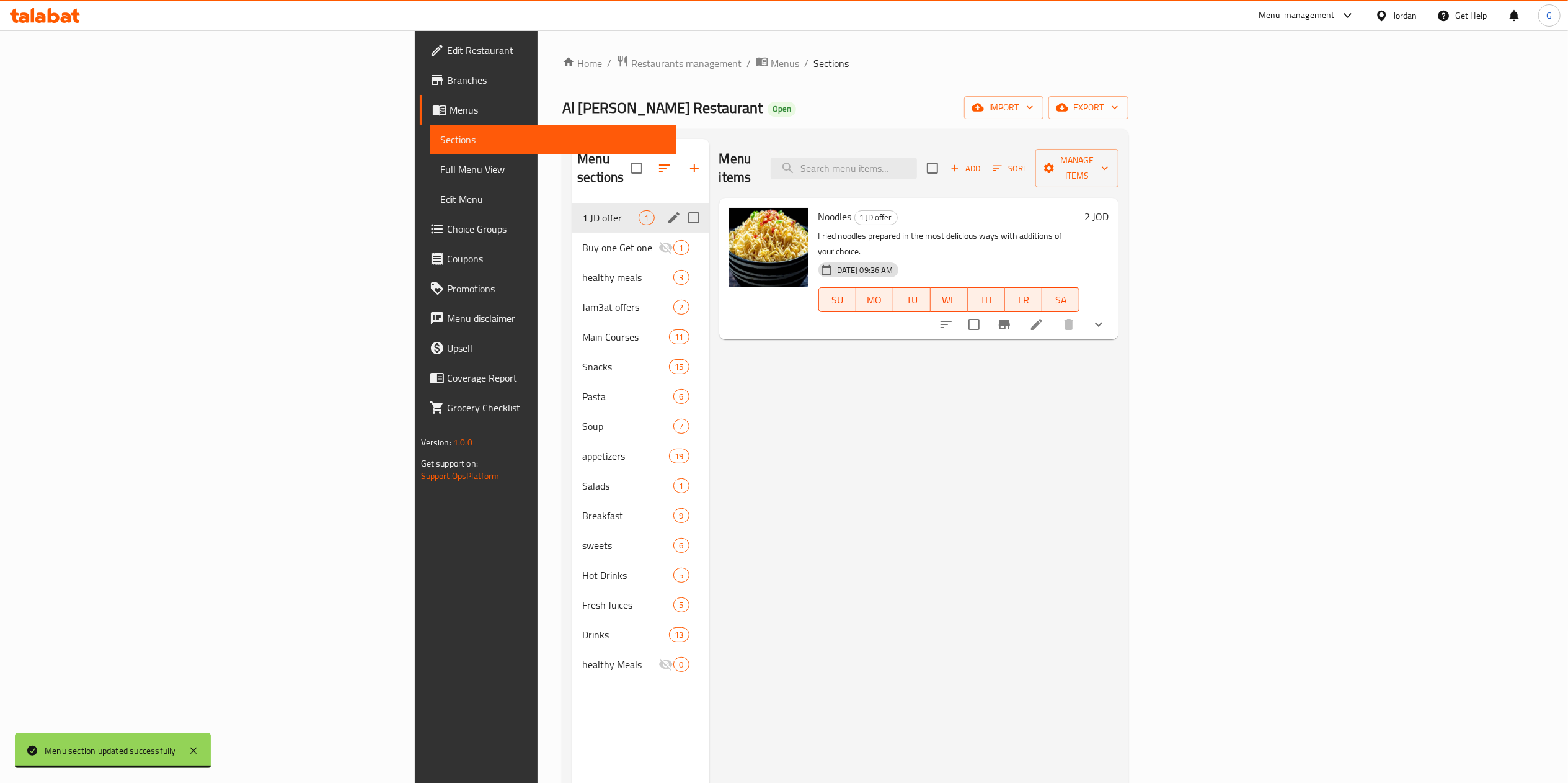
click at [57, 12] on icon at bounding box center [45, 15] width 70 height 15
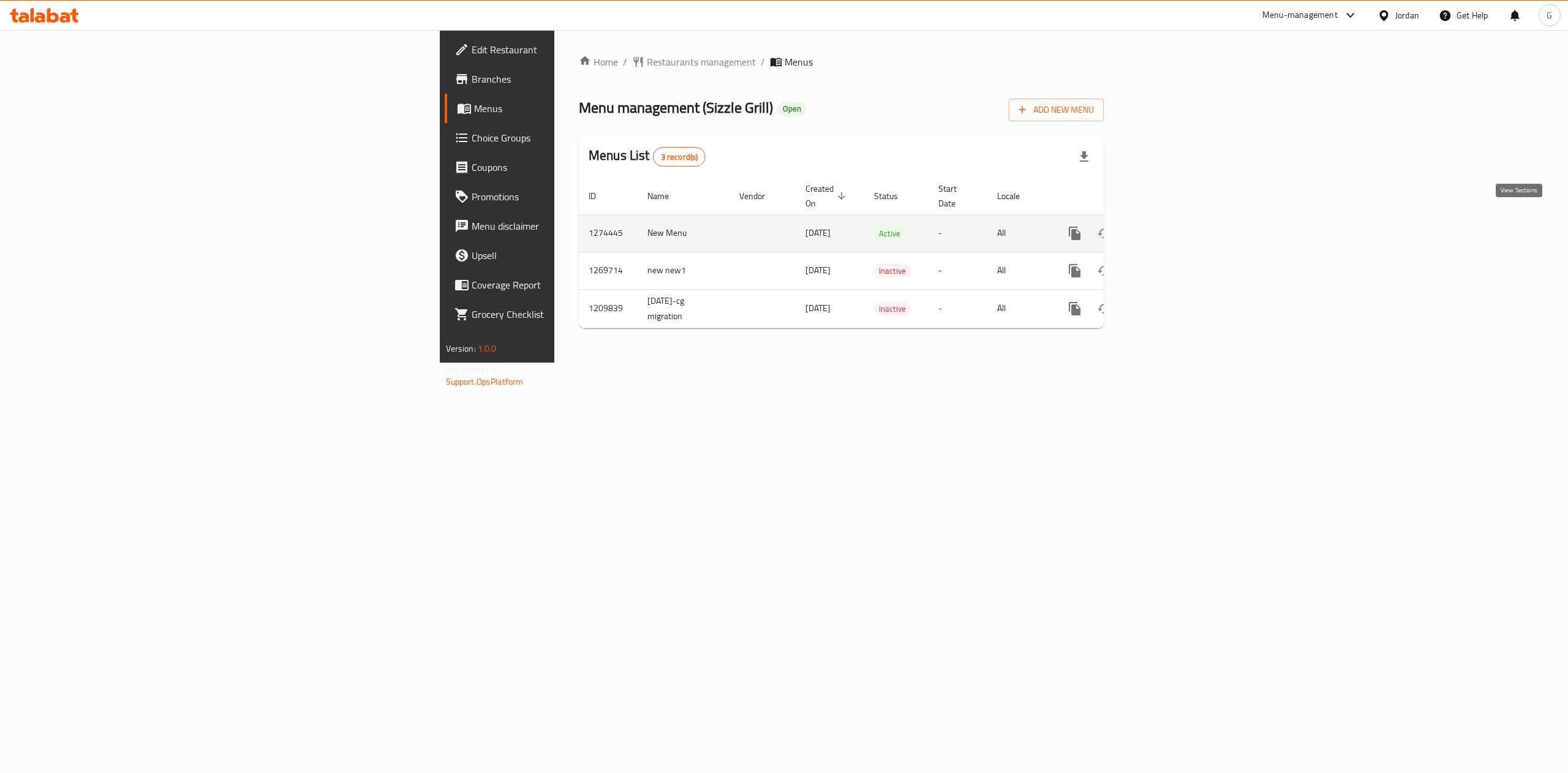
click at [1178, 232] on link "enhanced table" at bounding box center [1163, 233] width 29 height 29
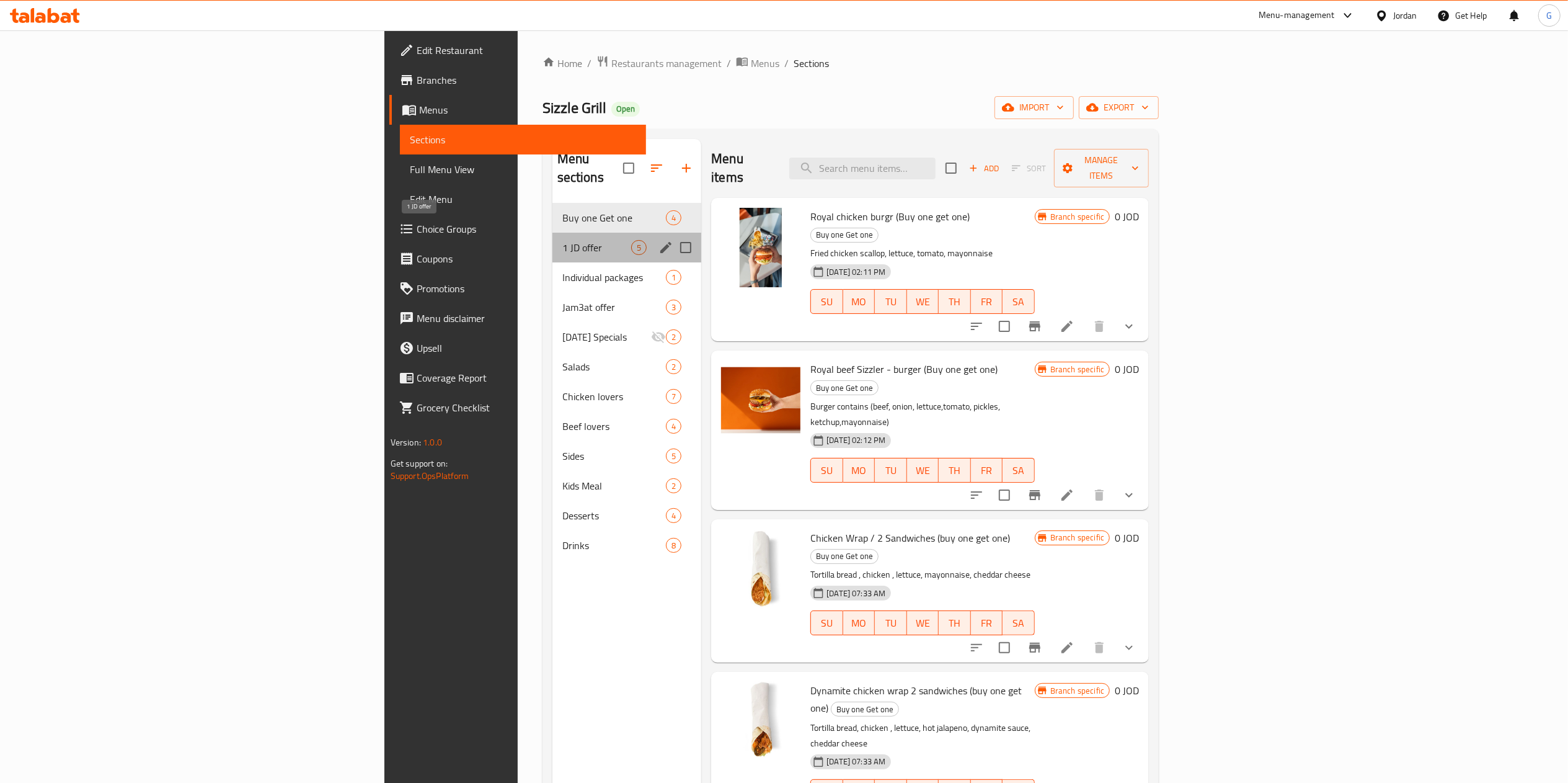
click at [562, 240] on span "1 JD offer" at bounding box center [596, 247] width 68 height 15
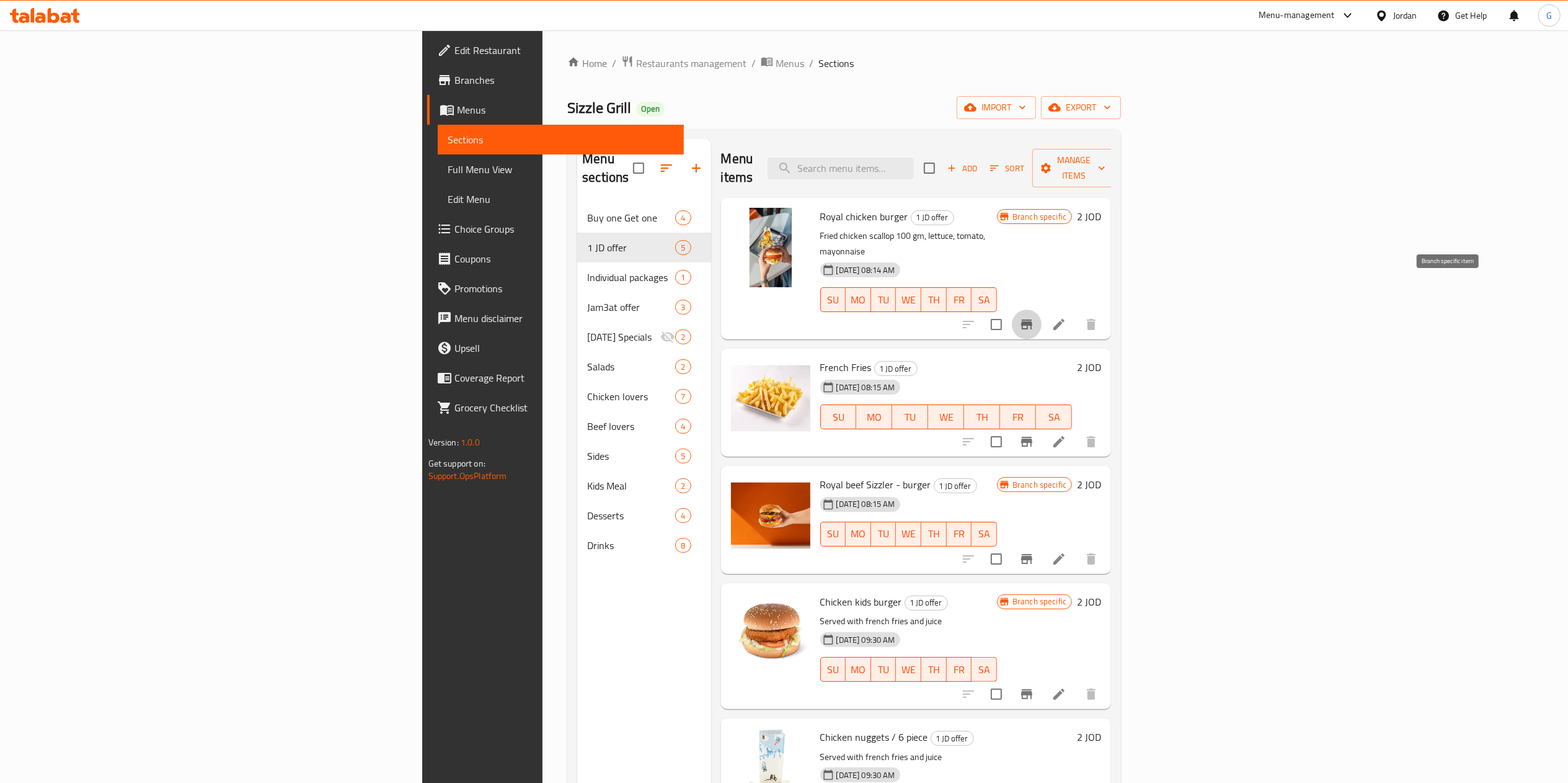
click at [1034, 317] on icon "Branch-specific-item" at bounding box center [1026, 324] width 15 height 15
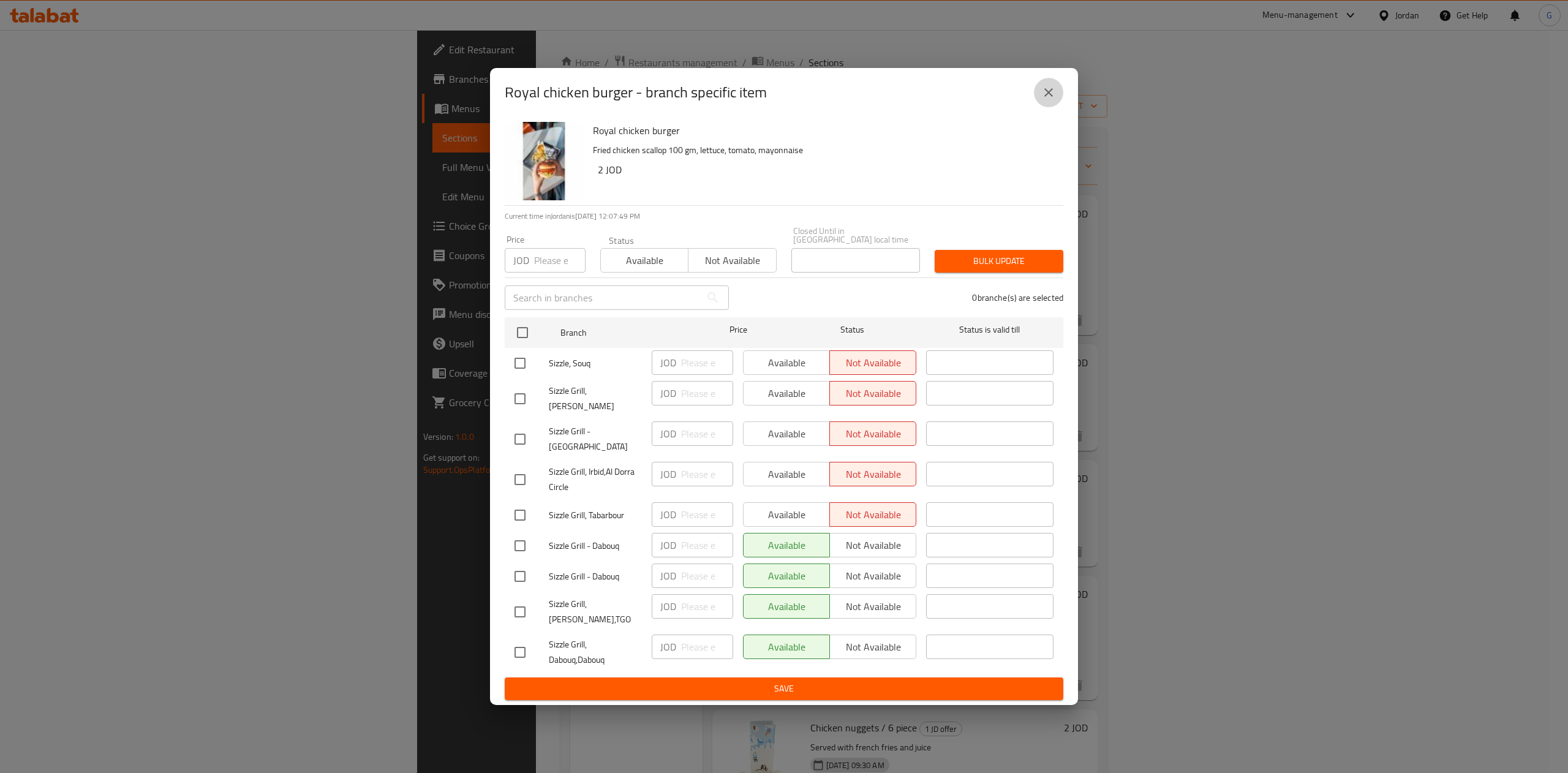
click at [1061, 104] on button "close" at bounding box center [1048, 92] width 29 height 29
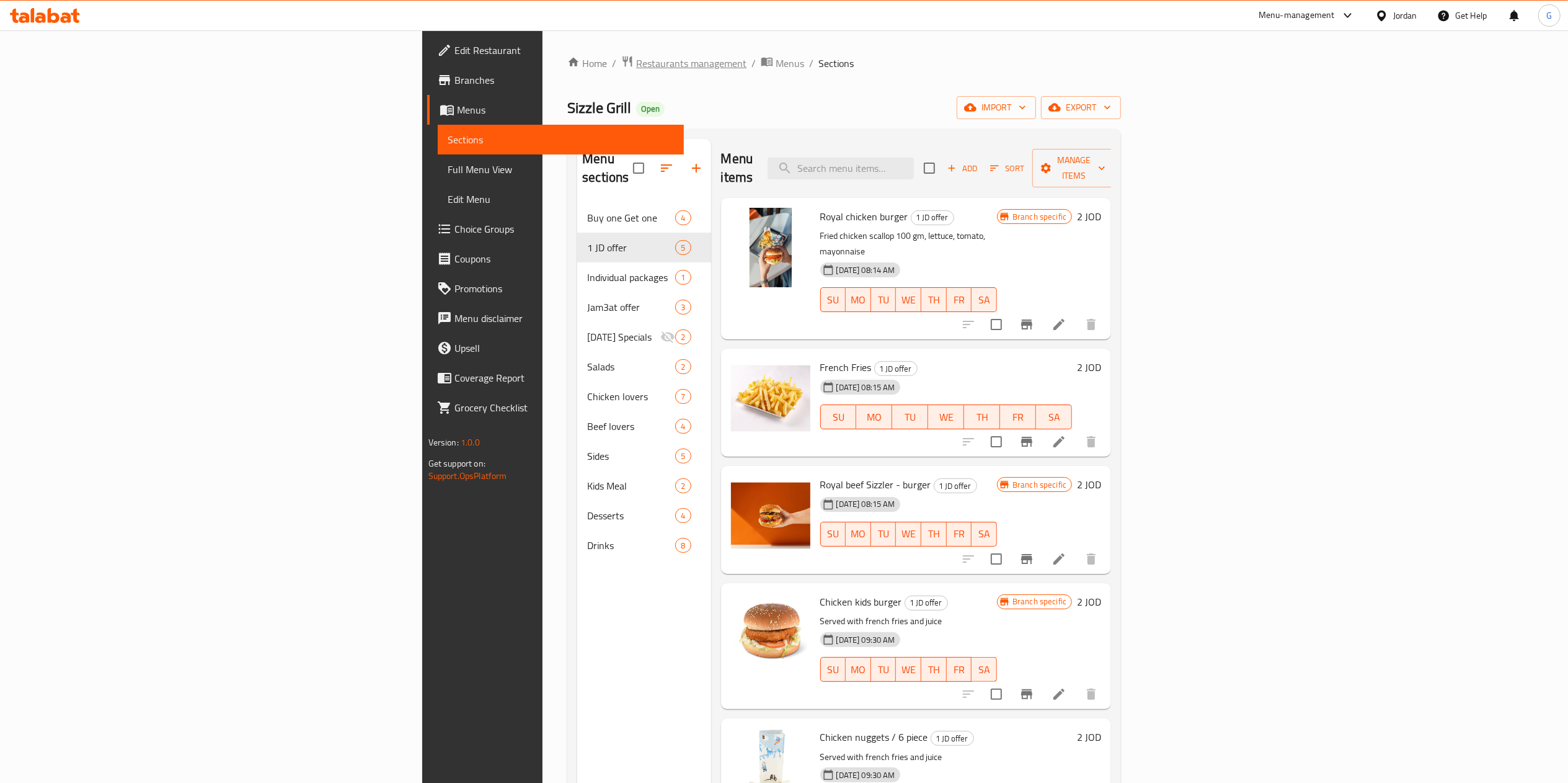
click at [636, 69] on span "Restaurants management" at bounding box center [691, 63] width 111 height 15
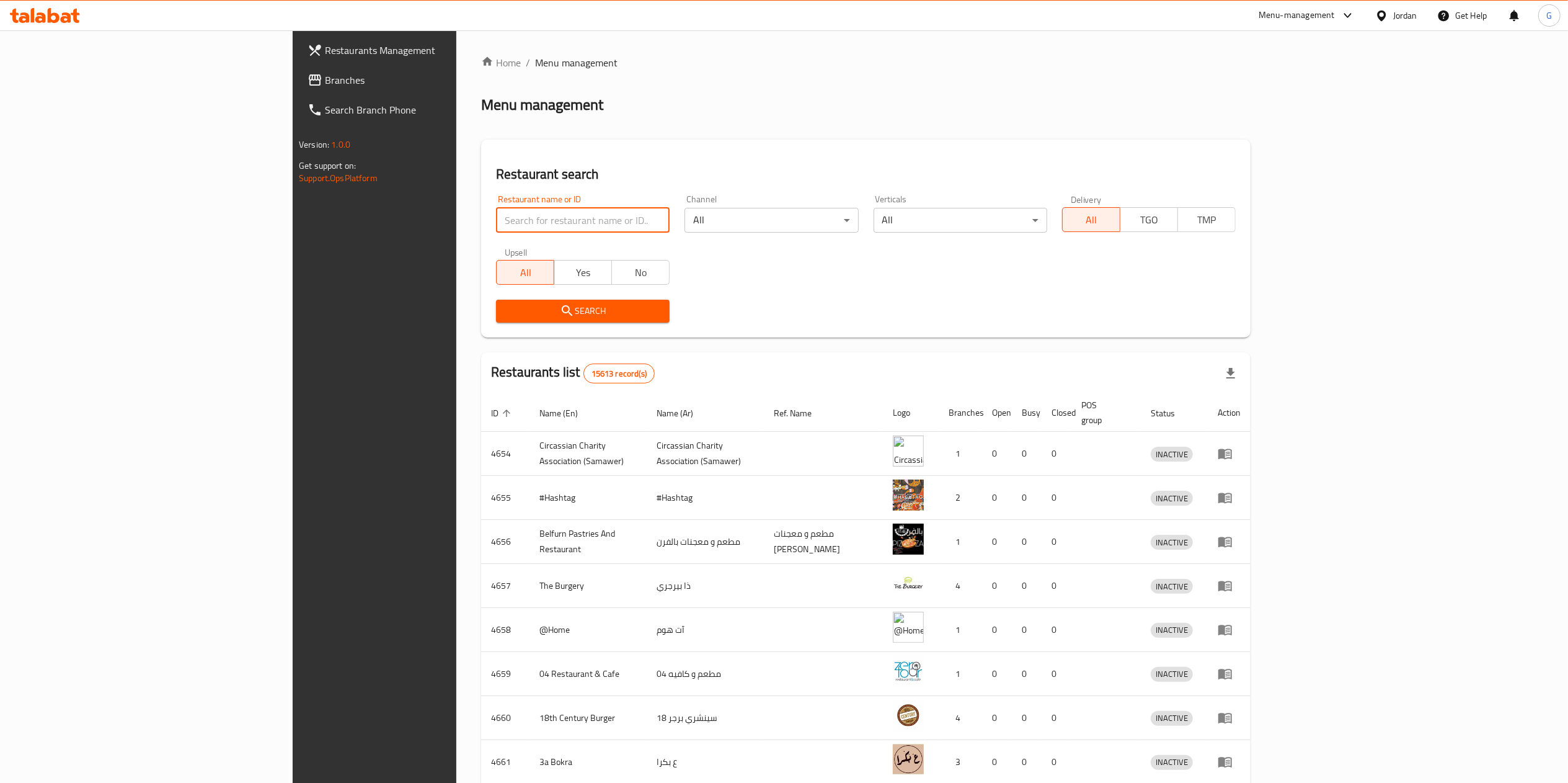
click at [496, 222] on input "search" at bounding box center [583, 220] width 174 height 25
type input "cozy"
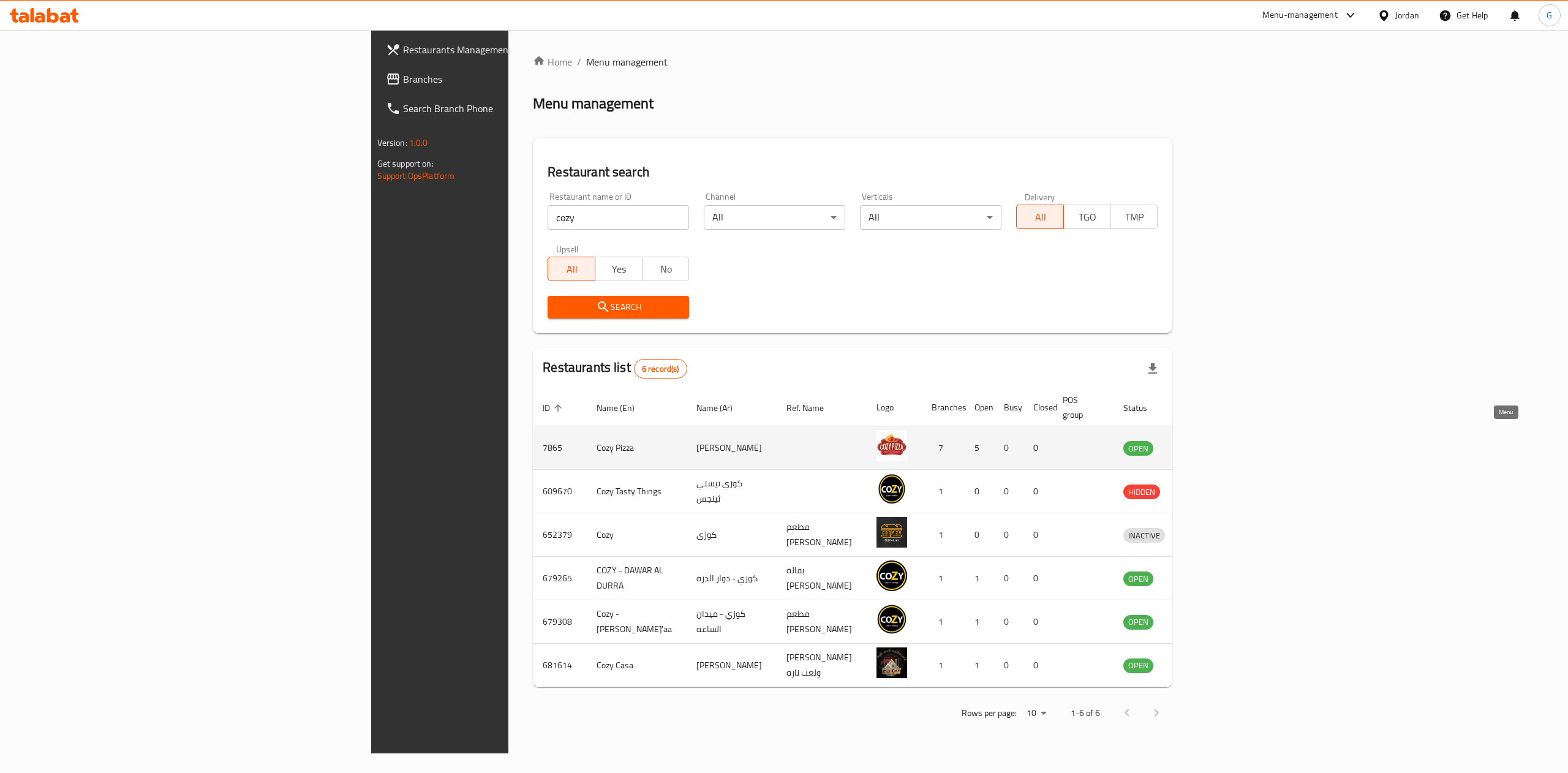
click at [1204, 444] on icon "enhanced table" at bounding box center [1197, 448] width 13 height 10
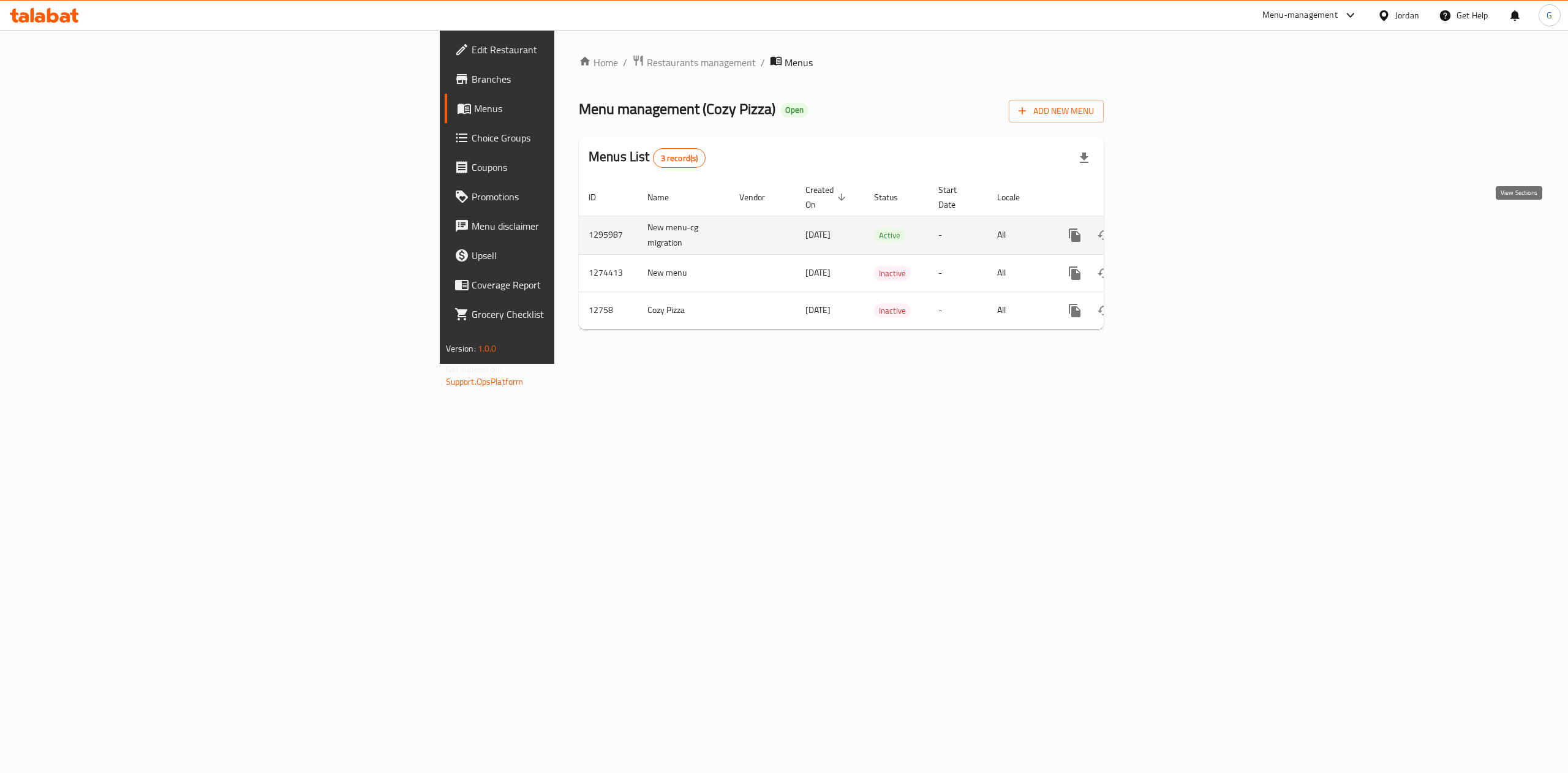
click at [1171, 228] on icon "enhanced table" at bounding box center [1163, 235] width 15 height 15
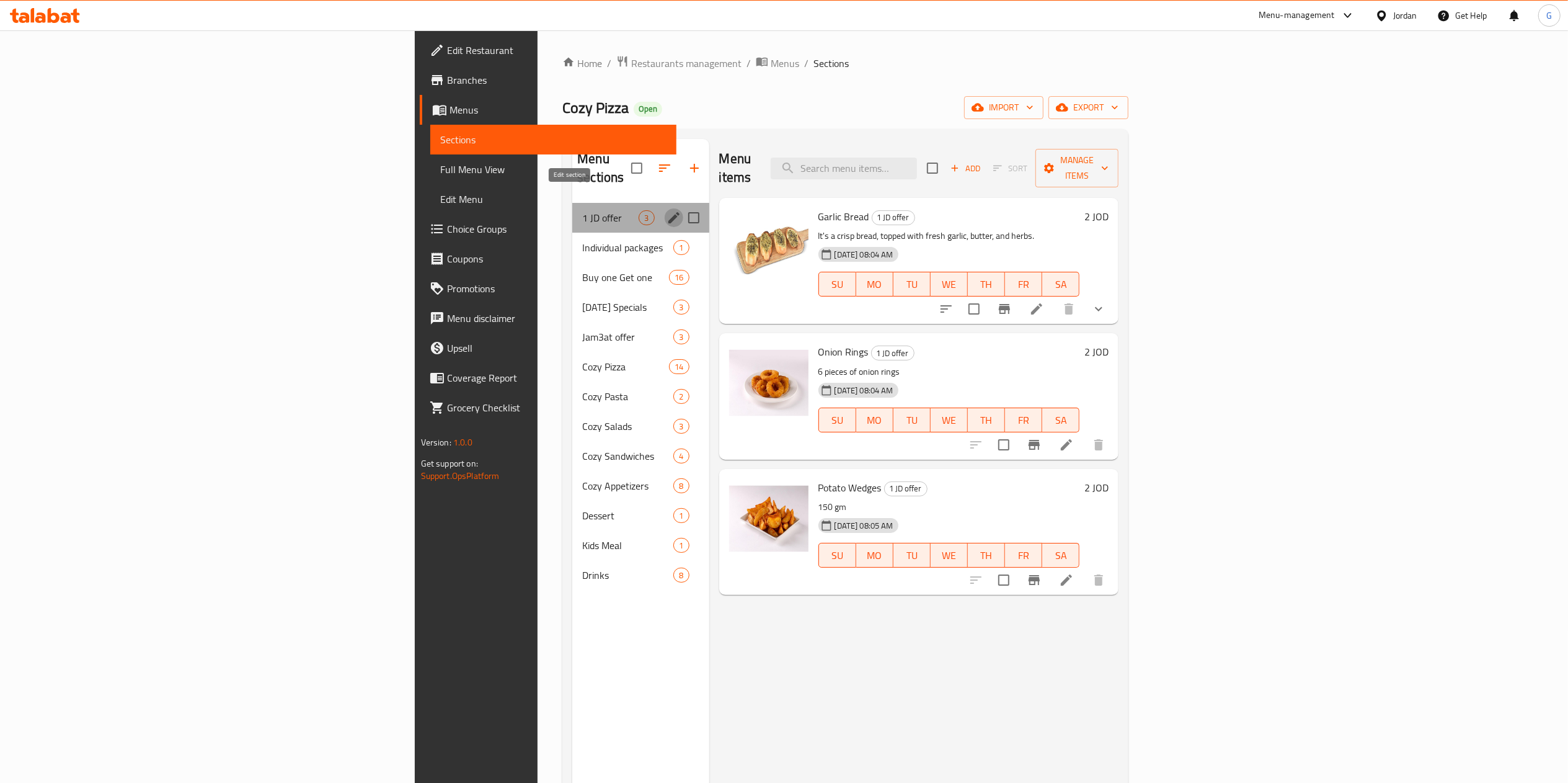
click at [667, 210] on icon "edit" at bounding box center [674, 217] width 15 height 15
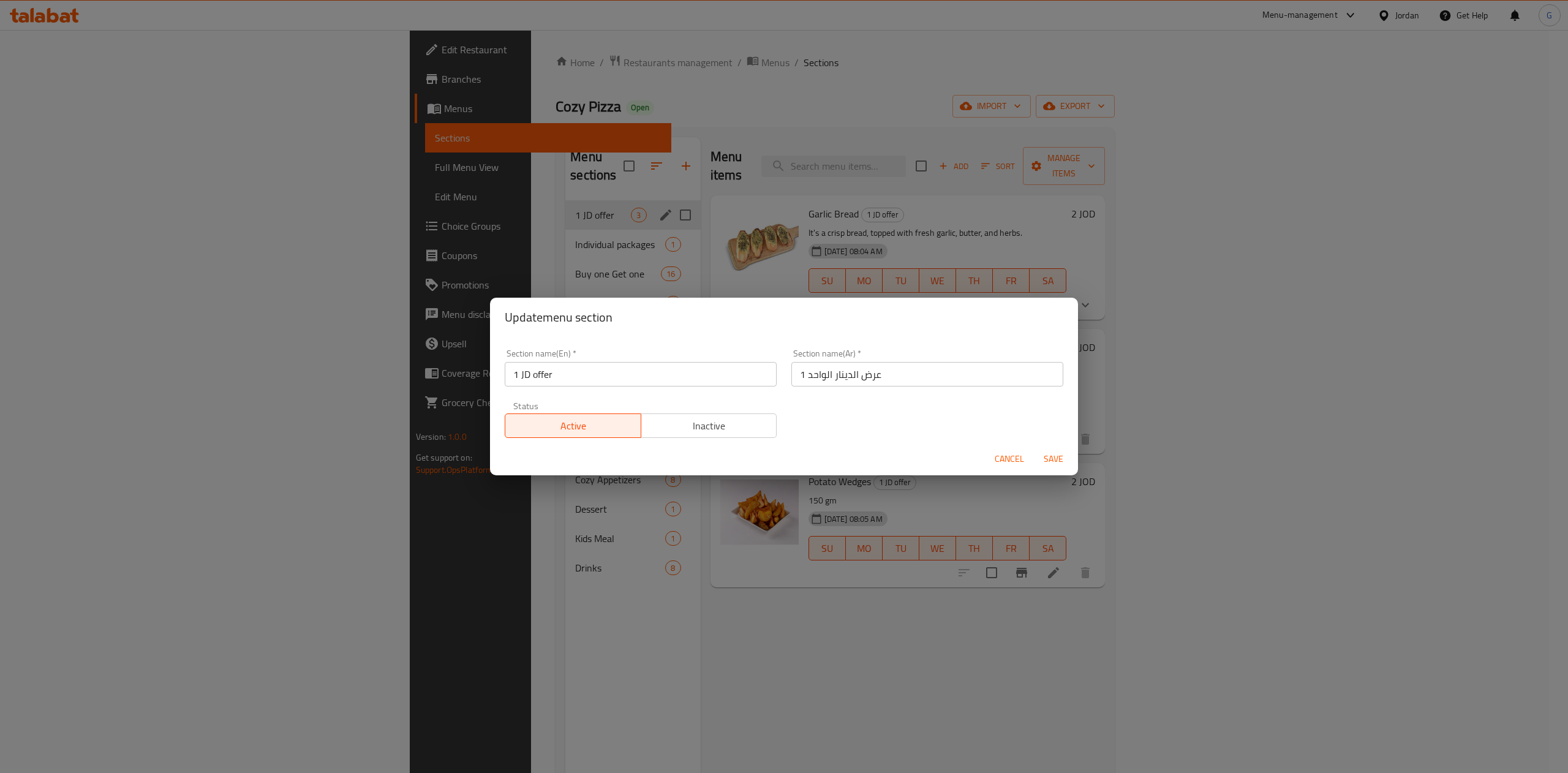
click at [784, 175] on div "Update menu section Section name(En)   * 1 JD offer Section name(En) * Section …" at bounding box center [784, 386] width 1568 height 773
click at [1003, 467] on button "Cancel" at bounding box center [1009, 458] width 39 height 23
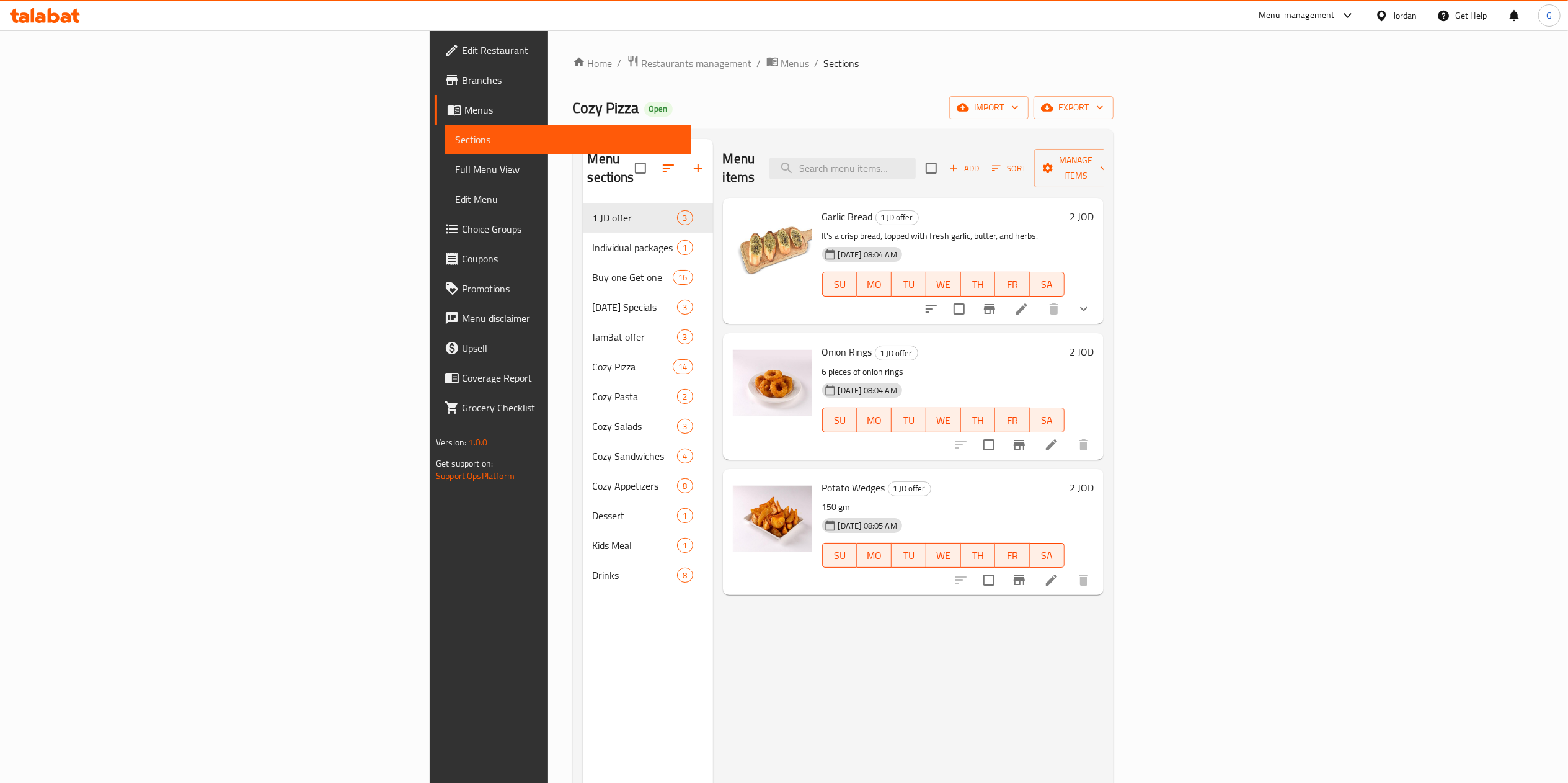
click at [642, 59] on span "Restaurants management" at bounding box center [697, 63] width 111 height 15
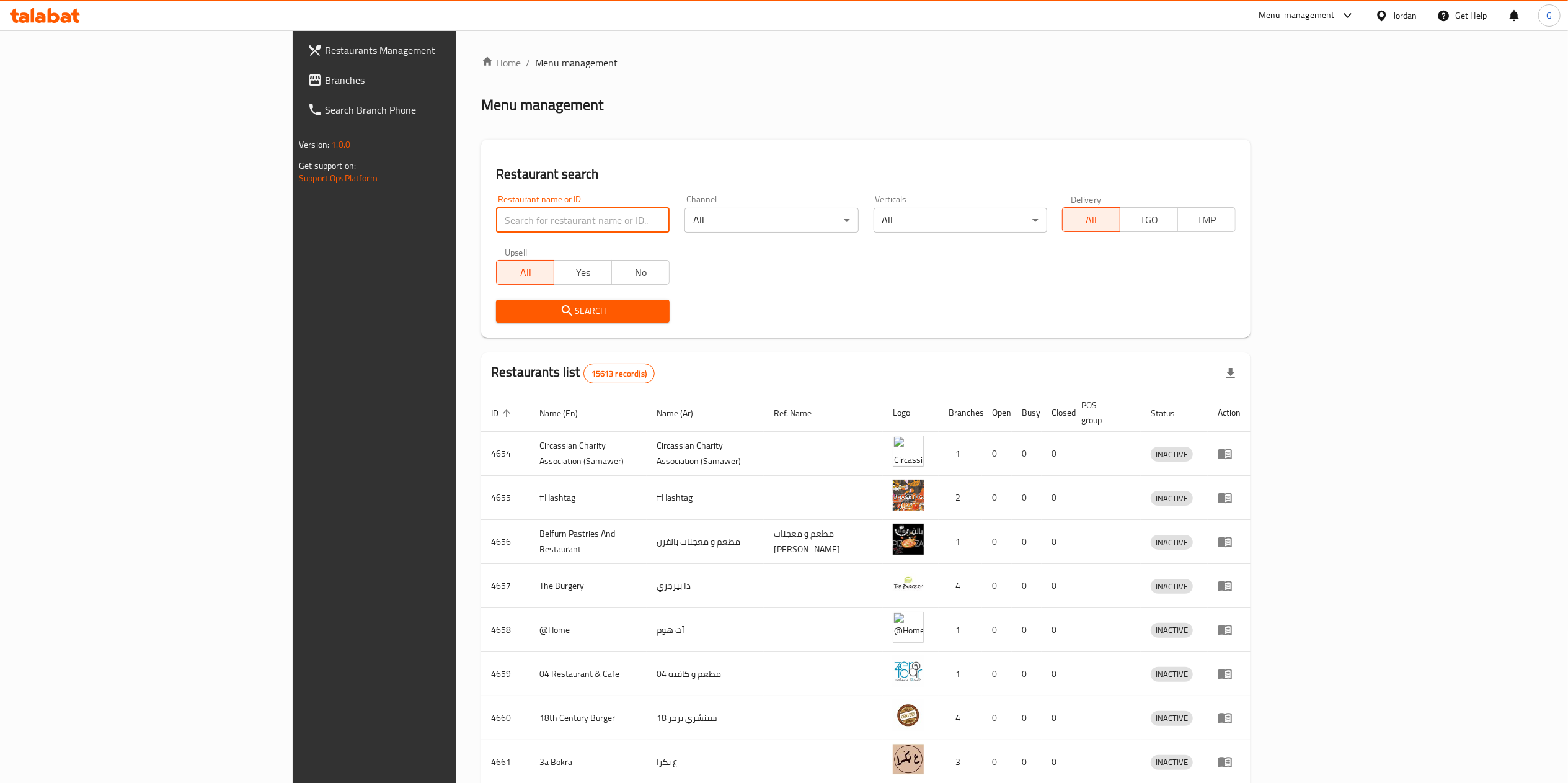
click at [496, 225] on input "search" at bounding box center [583, 220] width 174 height 25
type input "salma"
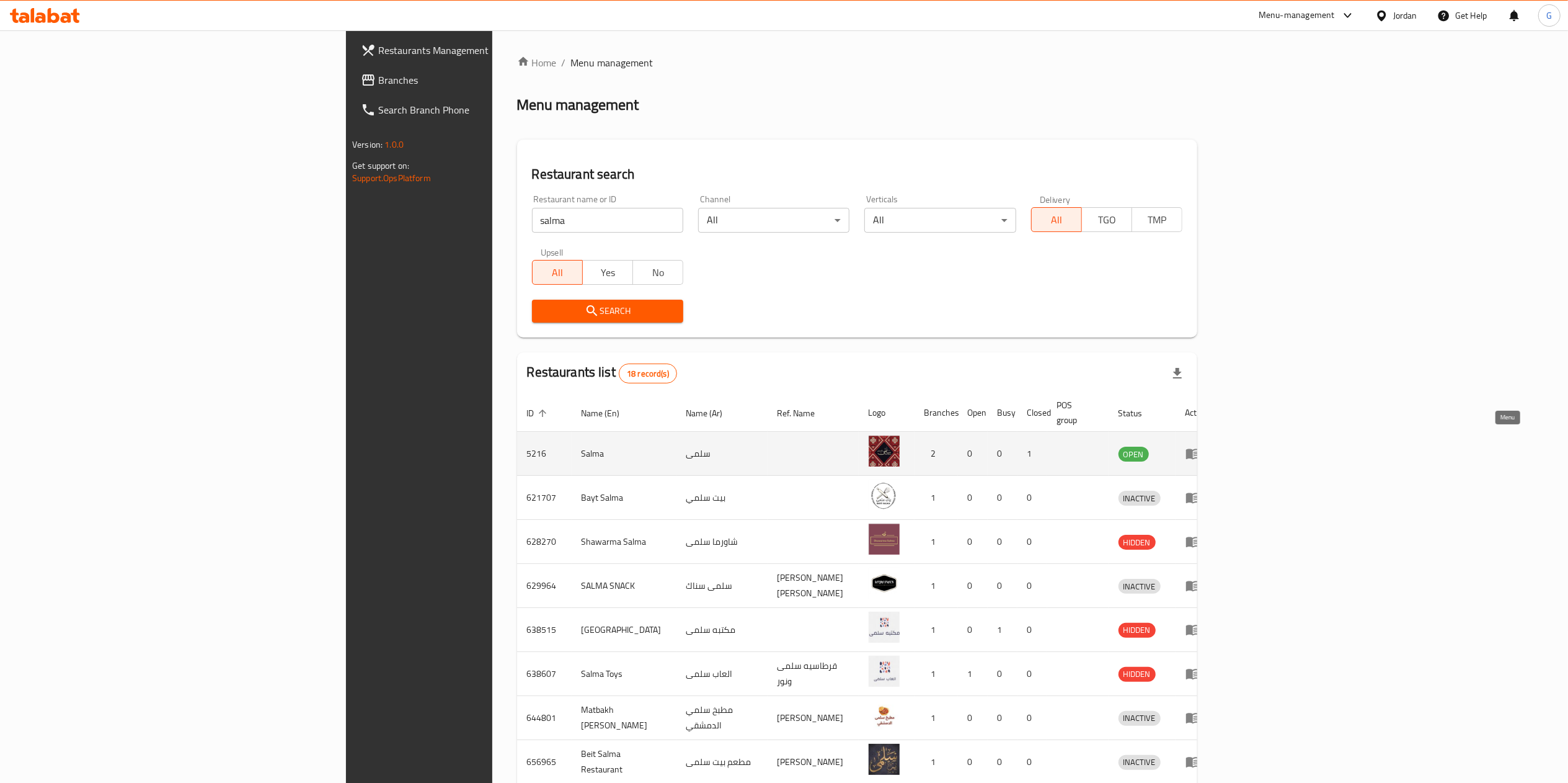
click at [1200, 447] on icon "enhanced table" at bounding box center [1193, 453] width 15 height 15
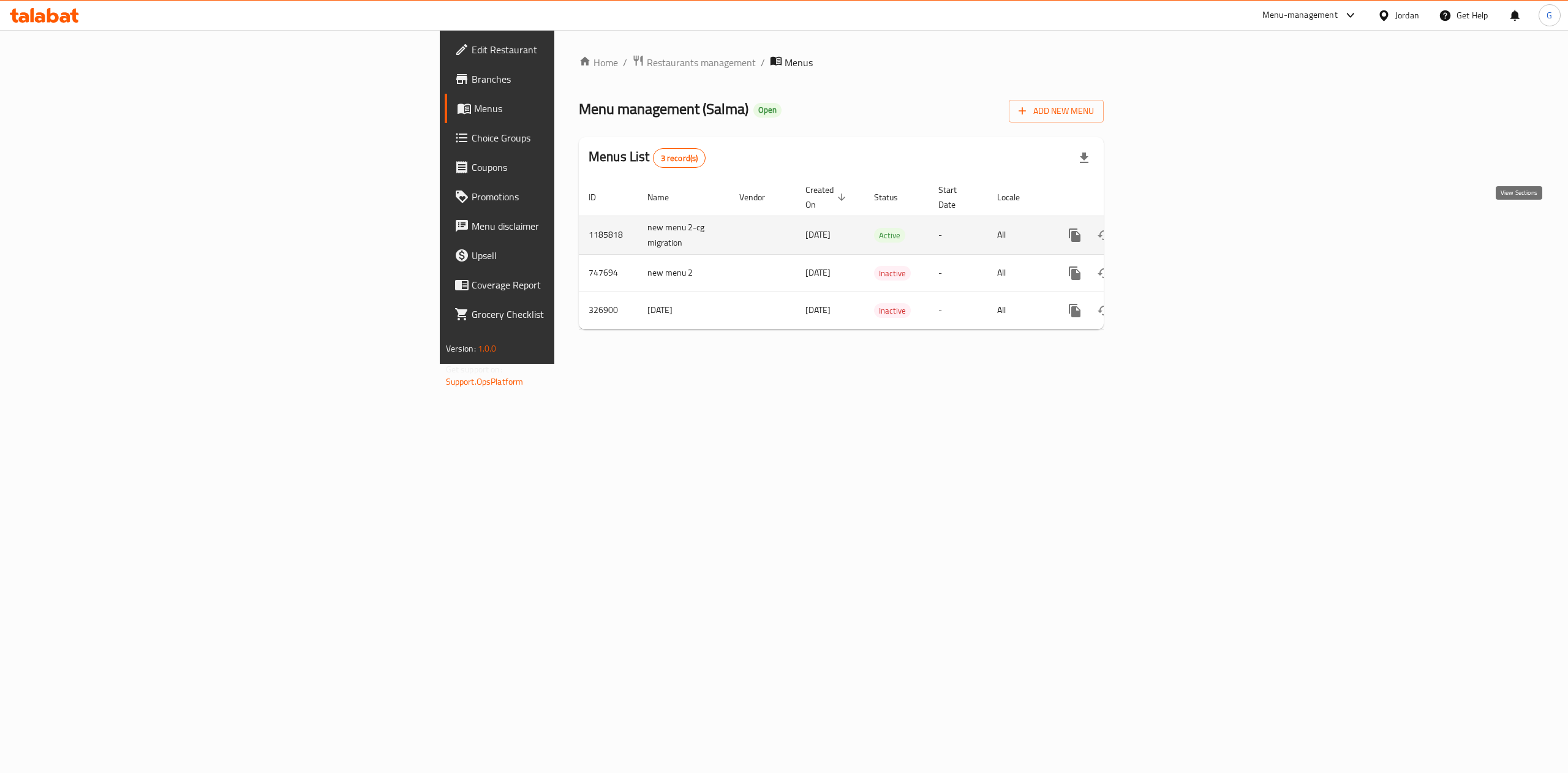
click at [1171, 228] on icon "enhanced table" at bounding box center [1163, 235] width 15 height 15
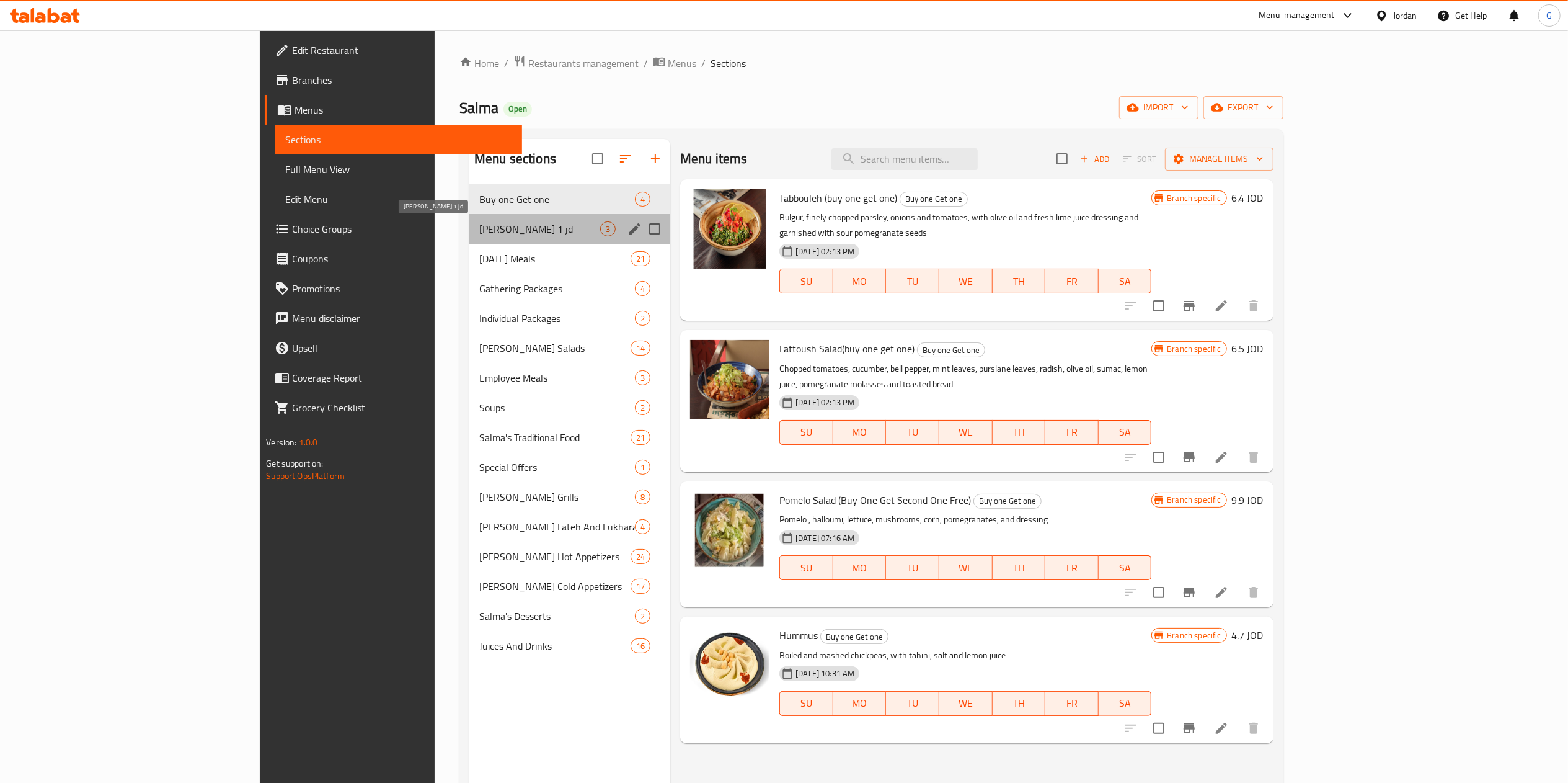
click at [479, 223] on span "[PERSON_NAME] 1 jd" at bounding box center [540, 229] width 121 height 15
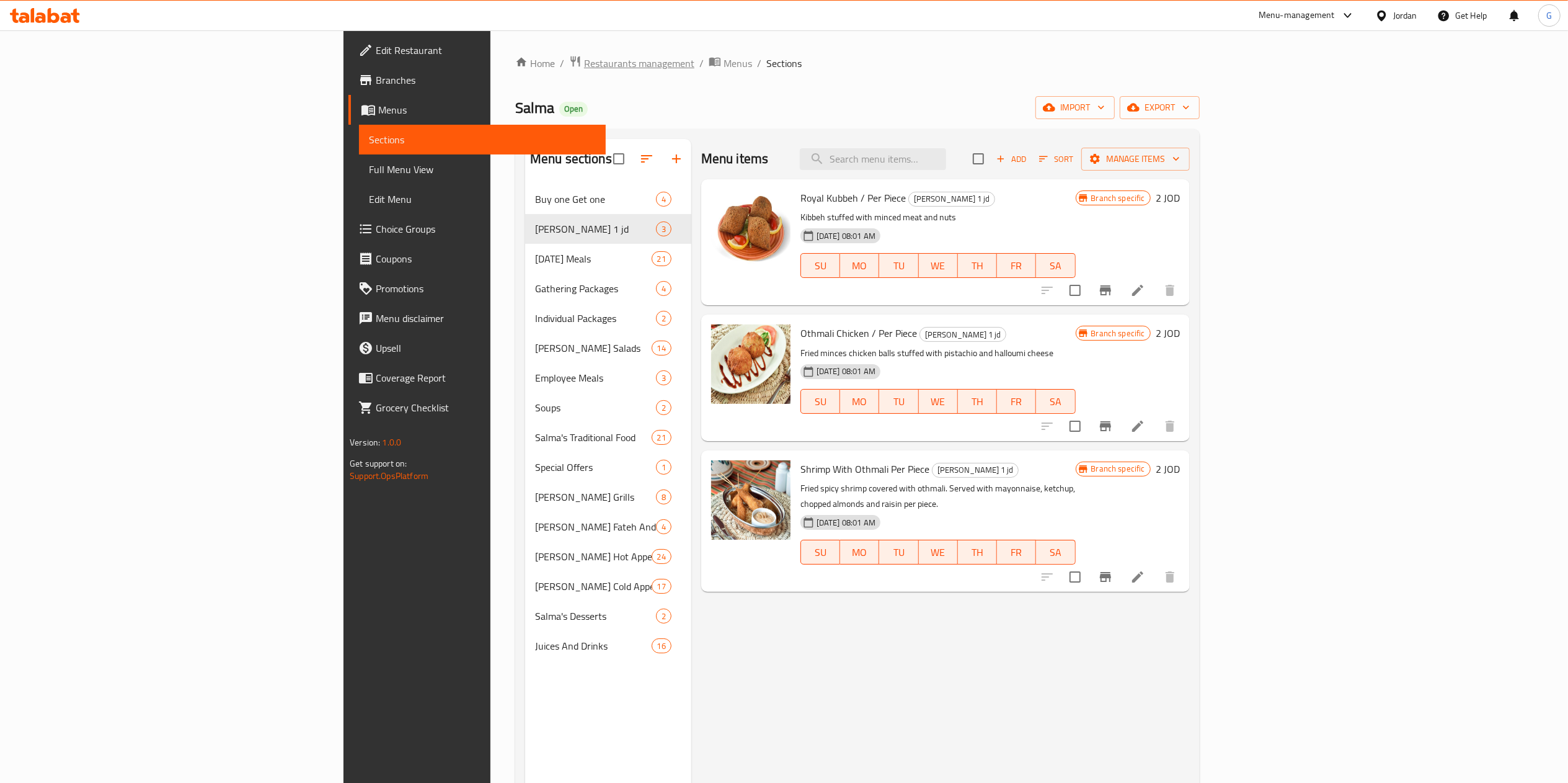
click at [584, 62] on span "Restaurants management" at bounding box center [639, 63] width 111 height 15
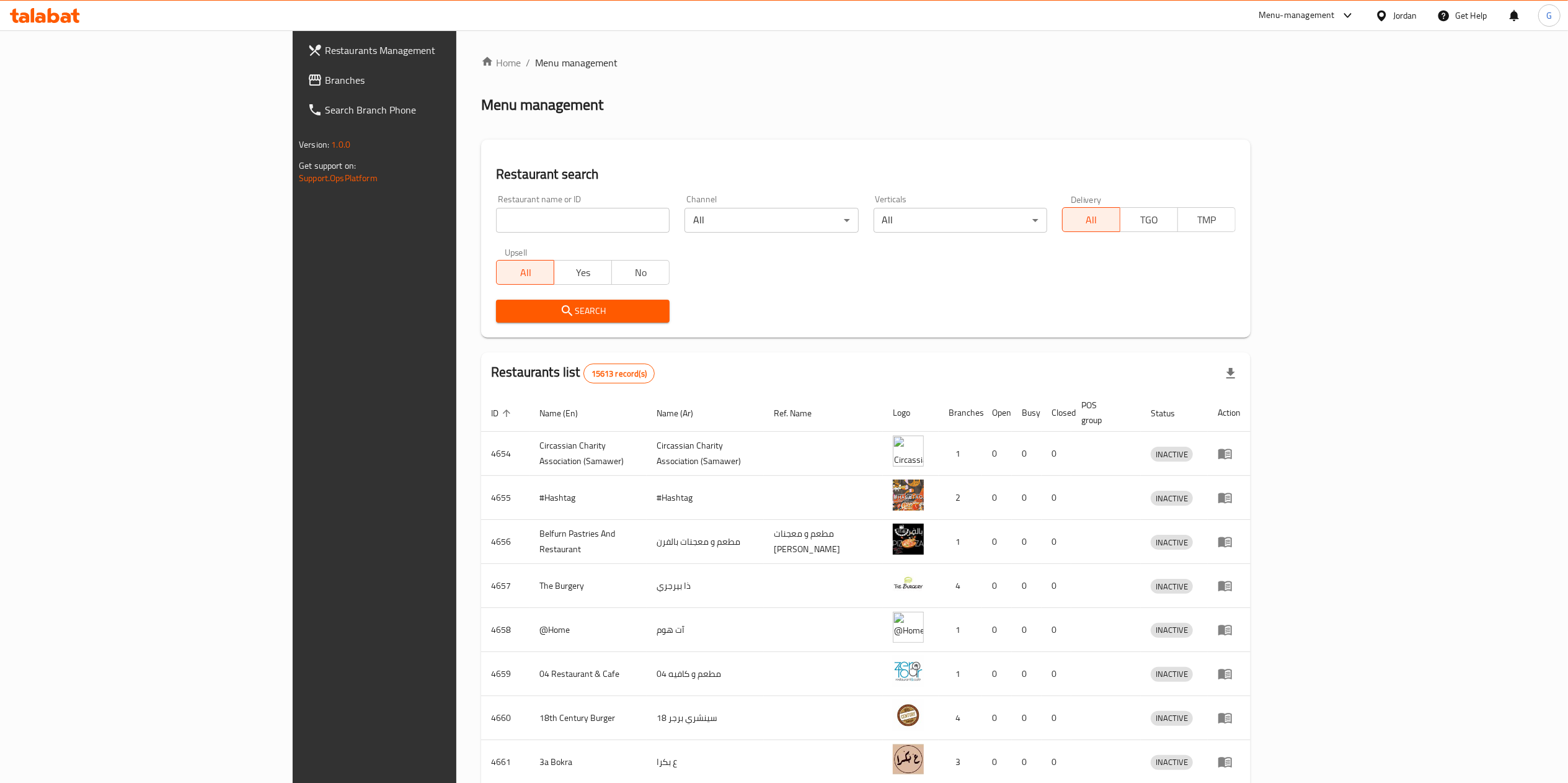
click at [496, 217] on input "search" at bounding box center [583, 220] width 174 height 25
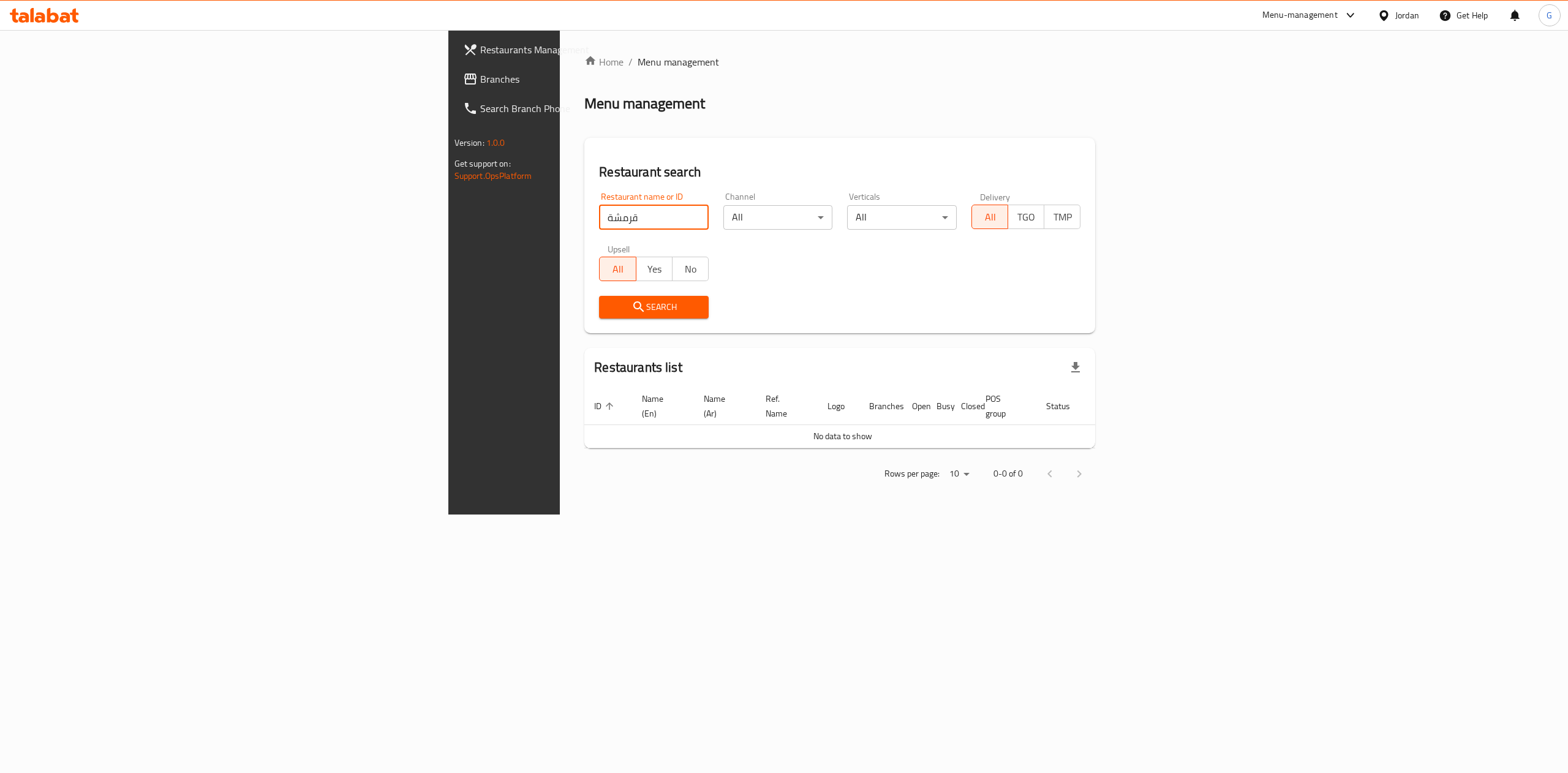
type input "قرمشة"
click button "Search" at bounding box center [653, 307] width 109 height 23
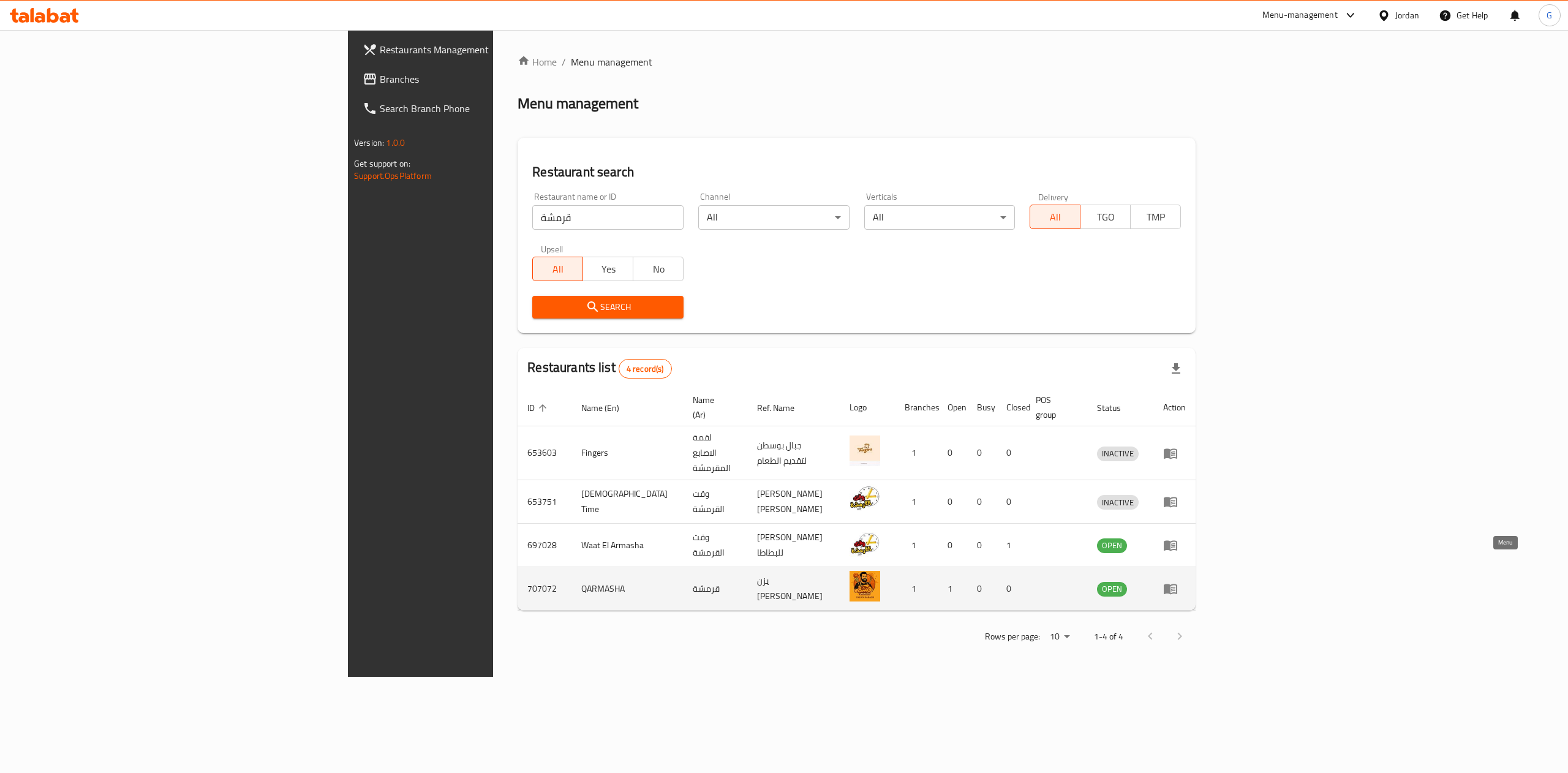
click at [1177, 584] on icon "enhanced table" at bounding box center [1170, 589] width 13 height 10
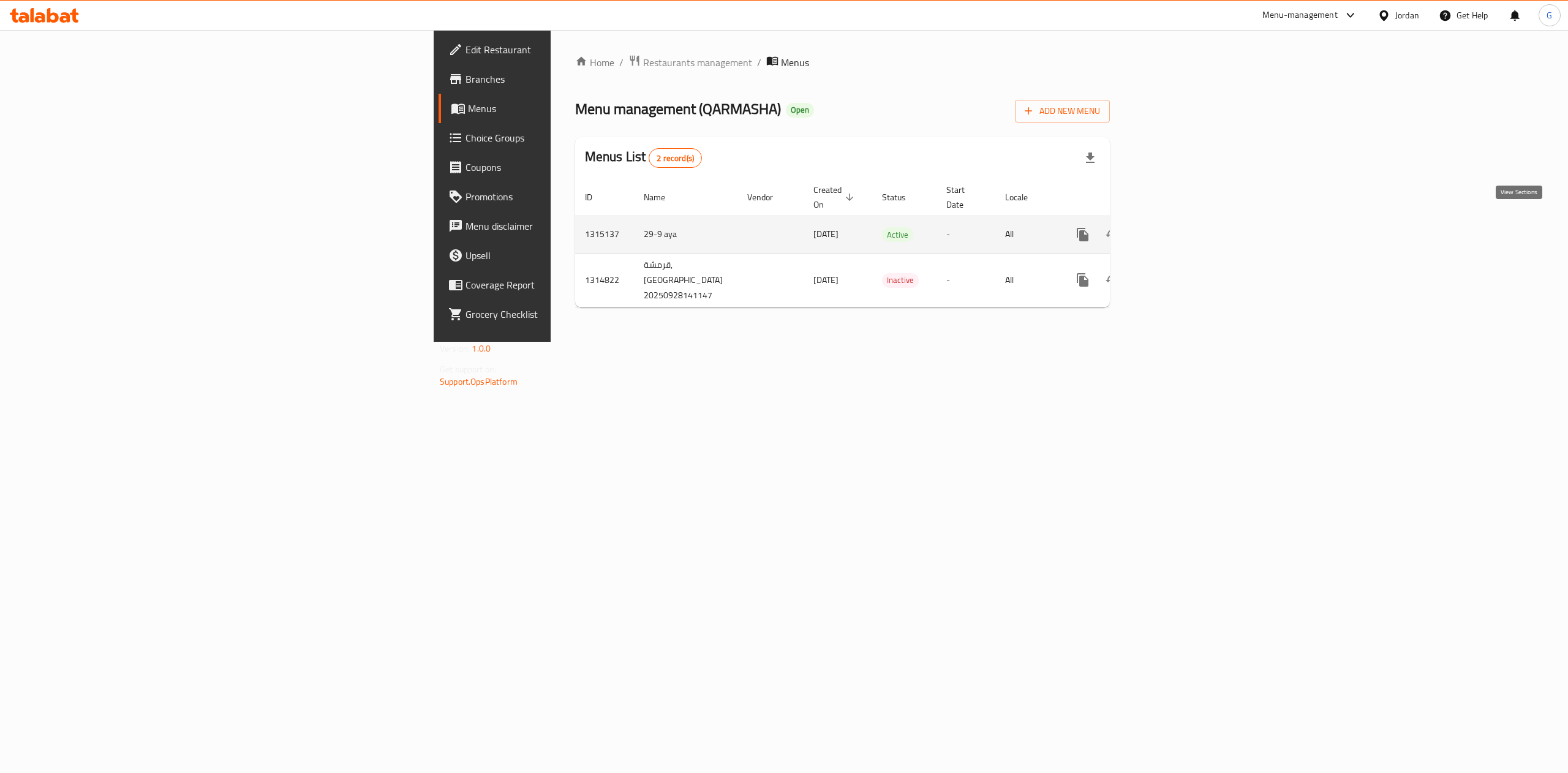
click at [1186, 226] on link "enhanced table" at bounding box center [1171, 234] width 29 height 29
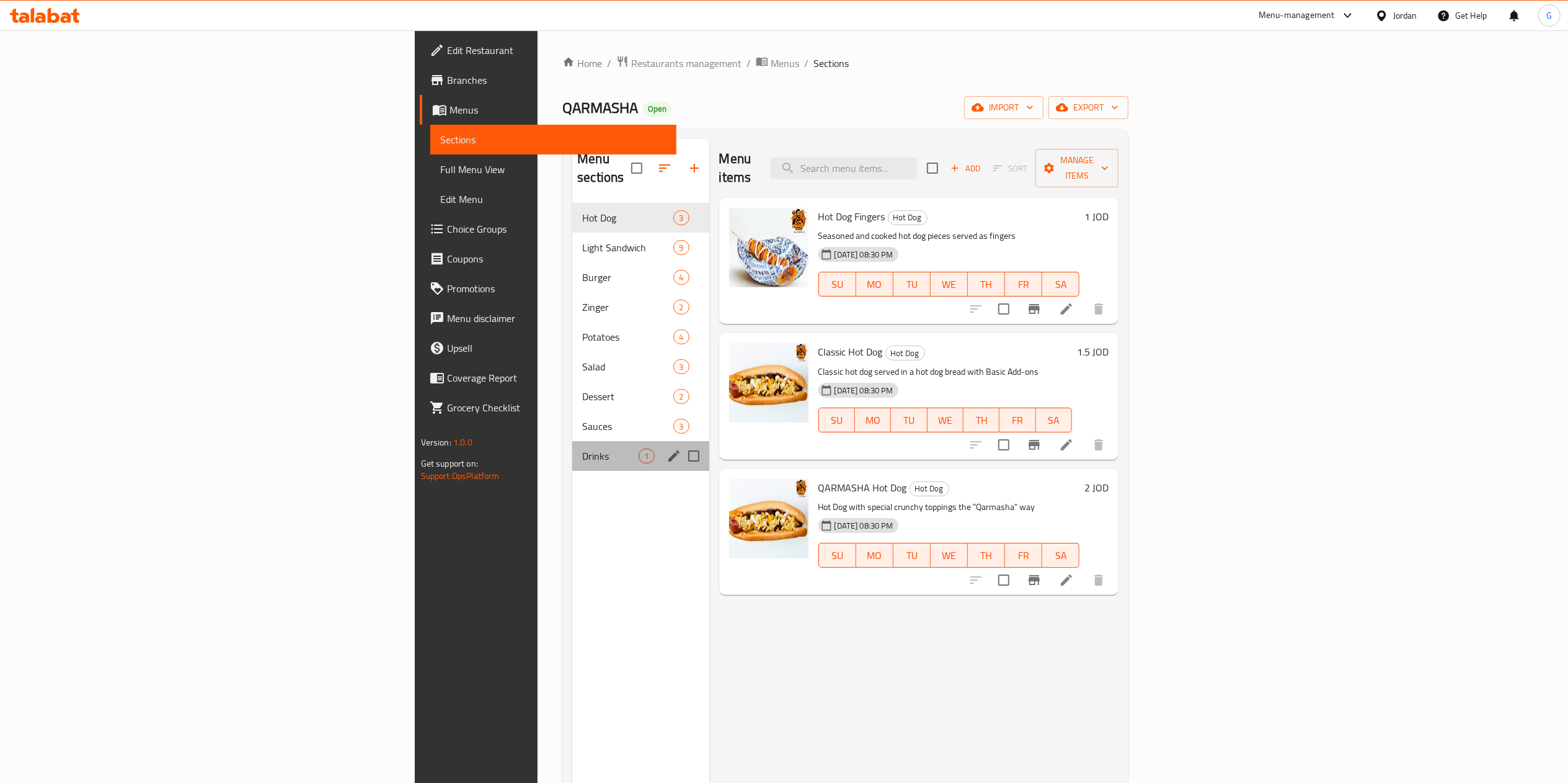
click at [573, 441] on div "Drinks 1" at bounding box center [640, 456] width 136 height 29
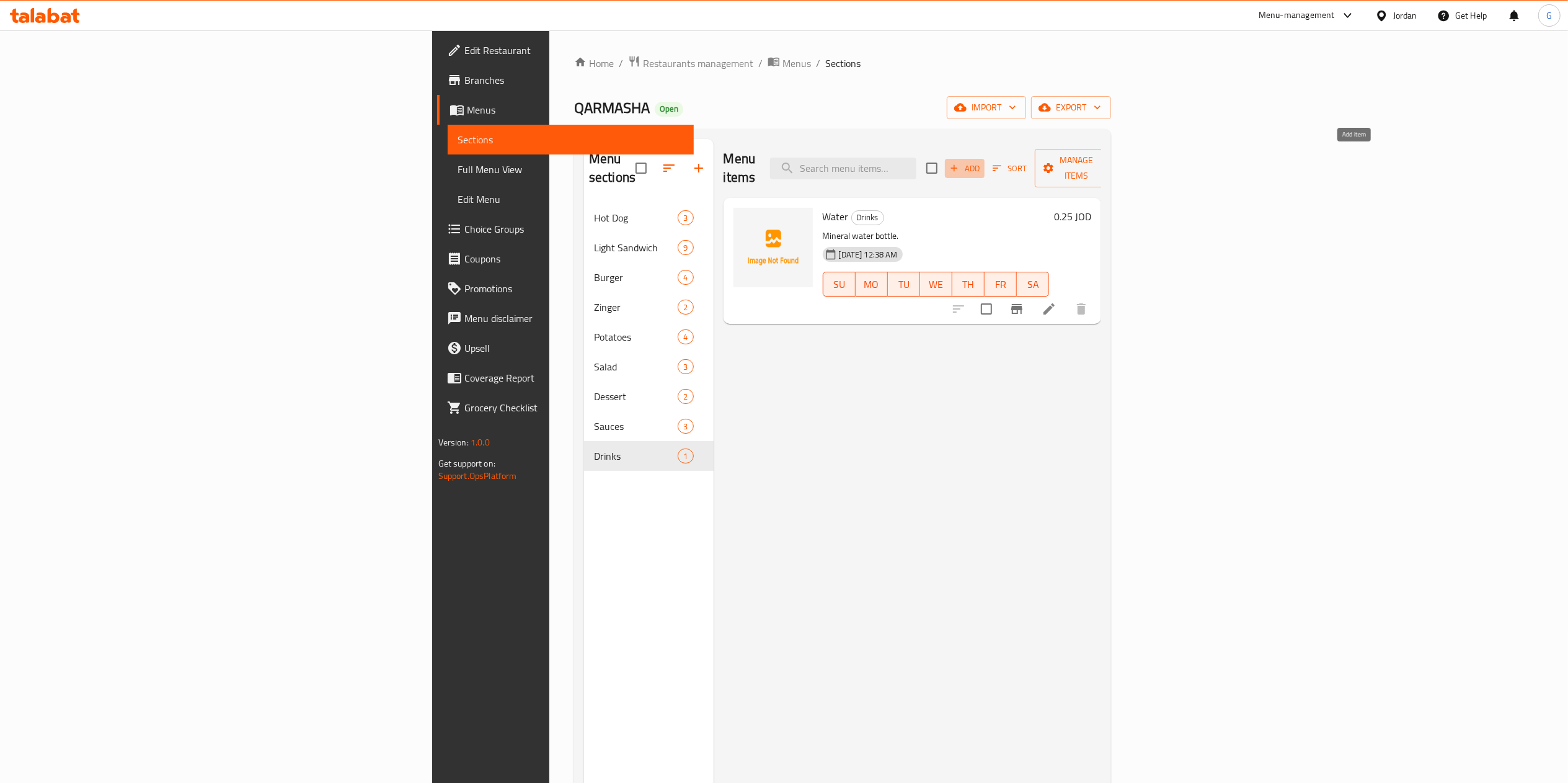
click at [981, 161] on span "Add" at bounding box center [964, 168] width 33 height 14
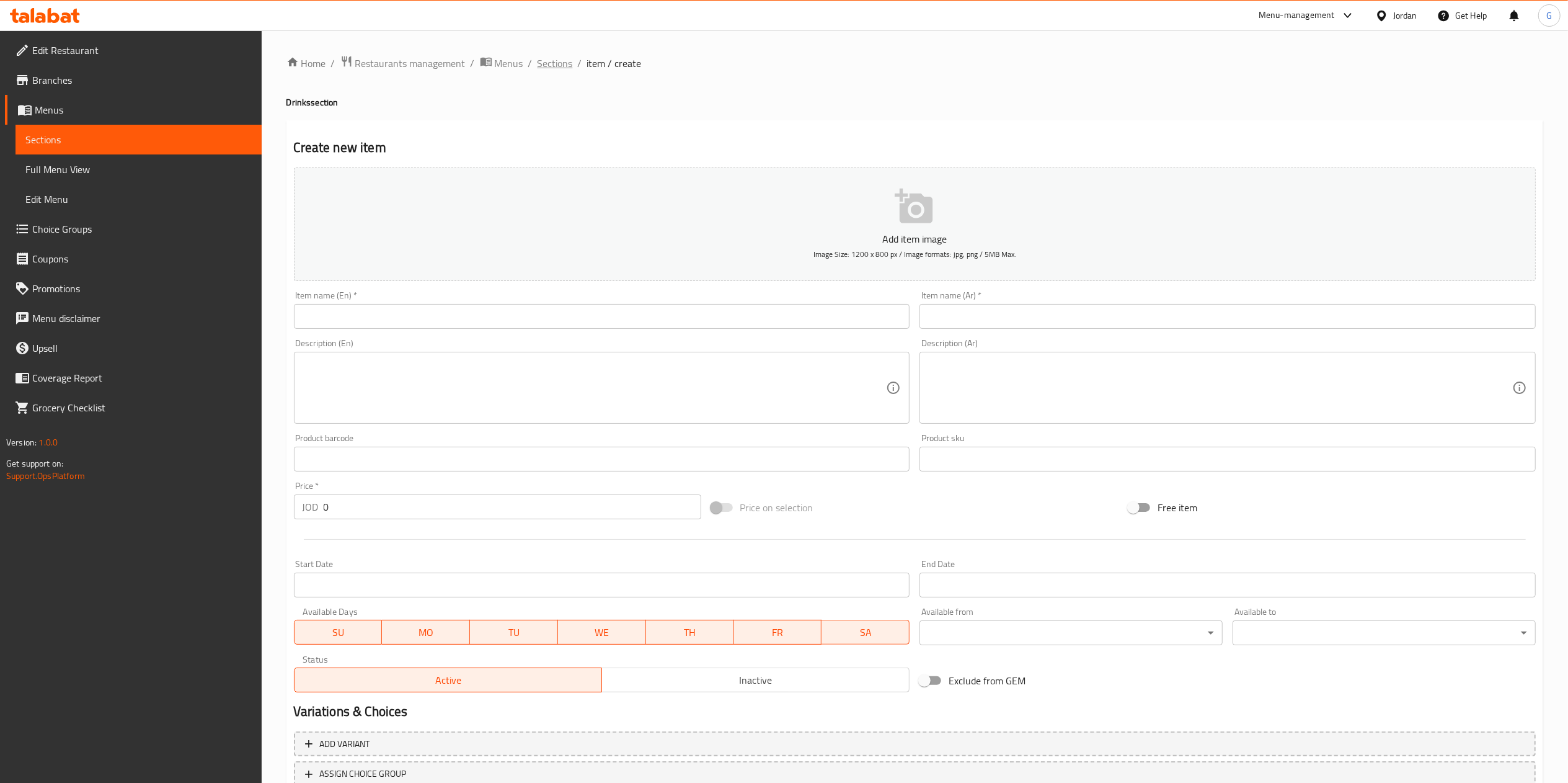
click at [568, 66] on span "Sections" at bounding box center [555, 63] width 35 height 15
